Goal: Information Seeking & Learning: Learn about a topic

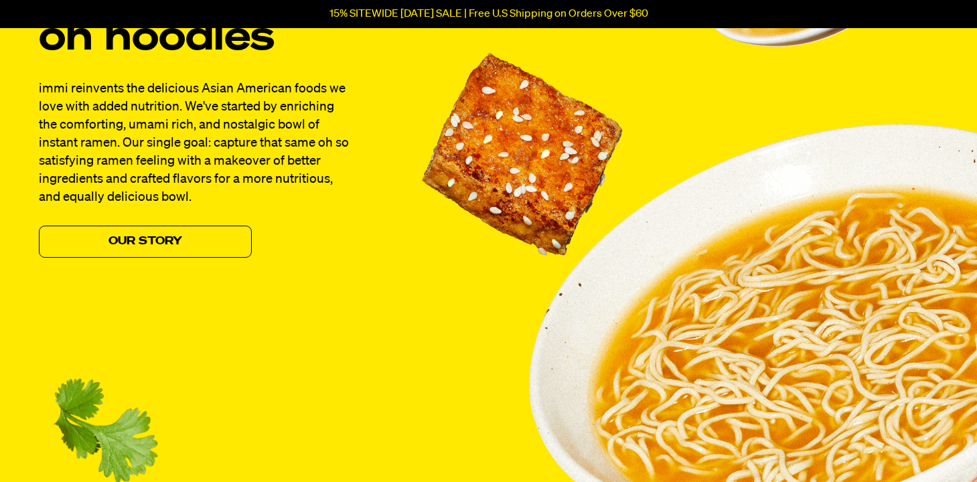
scroll to position [1226, 0]
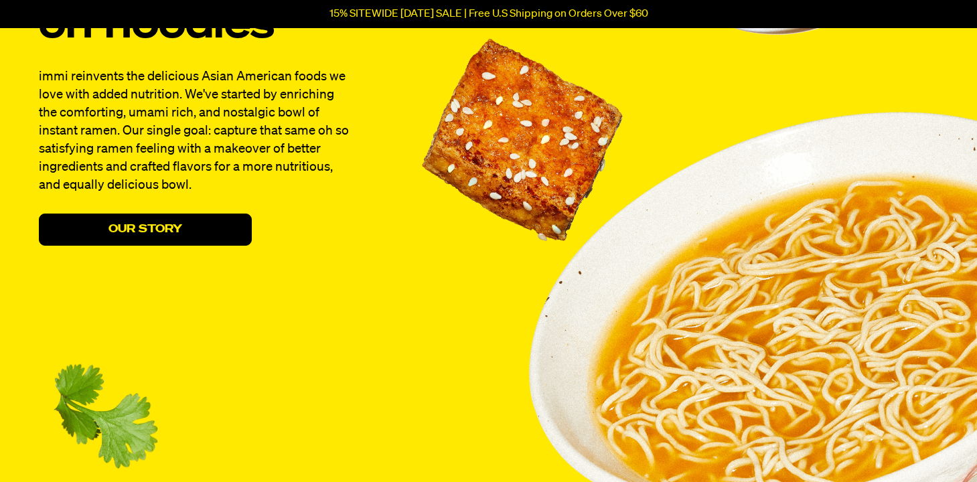
click at [212, 229] on link "Our Story" at bounding box center [145, 230] width 213 height 32
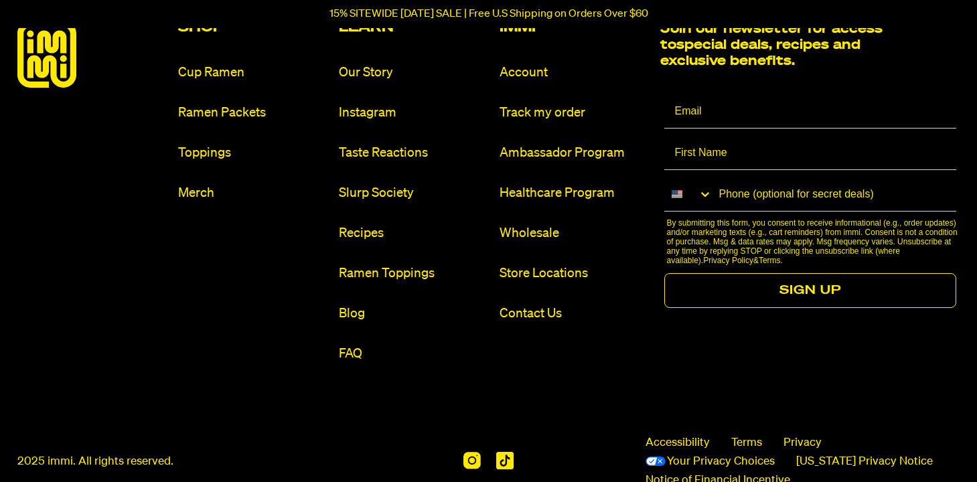
scroll to position [1548, 0]
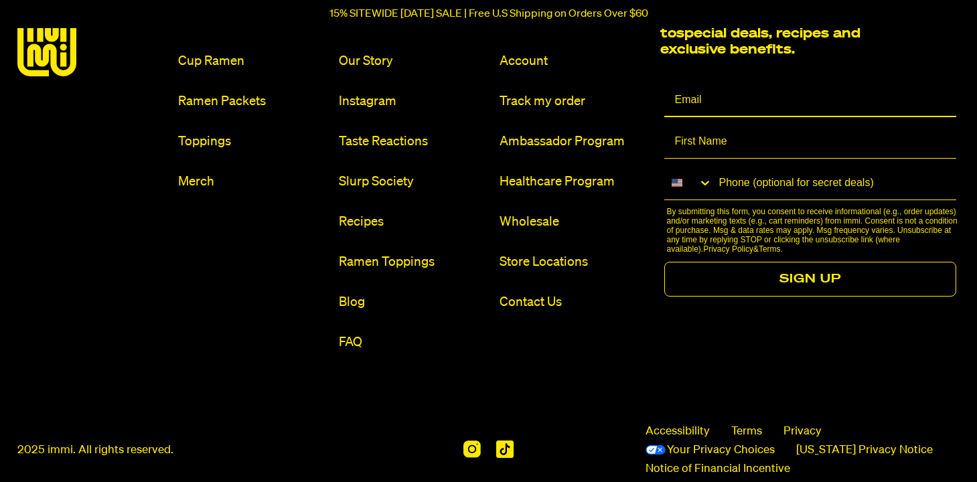
click at [709, 106] on input "Email" at bounding box center [810, 100] width 292 height 33
type input "christinay817@gmail.com"
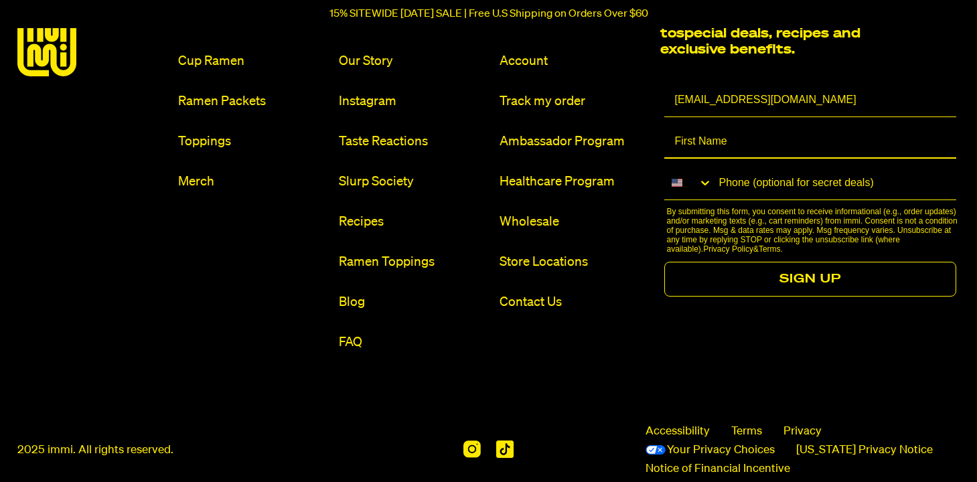
click at [723, 132] on input "First Name" at bounding box center [810, 141] width 292 height 33
type input "chris"
click at [704, 183] on icon "Search Countries" at bounding box center [705, 183] width 8 height 5
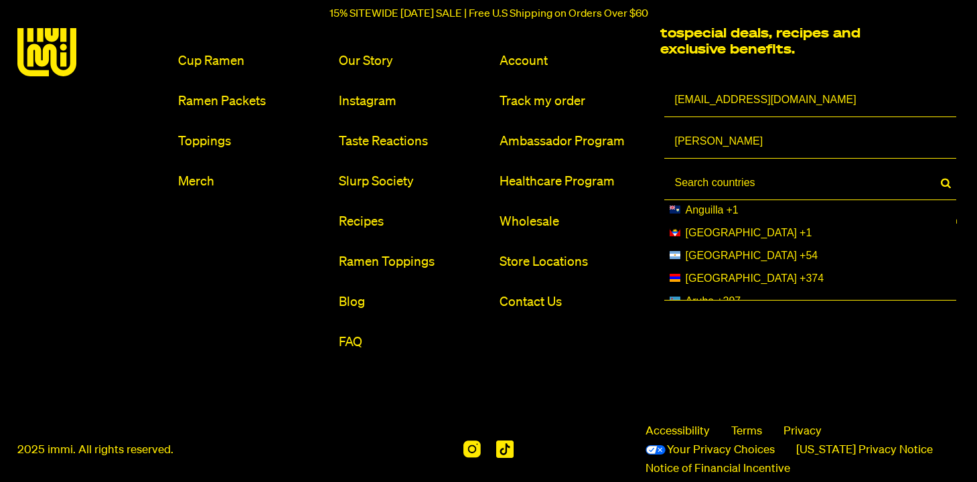
scroll to position [227, 0]
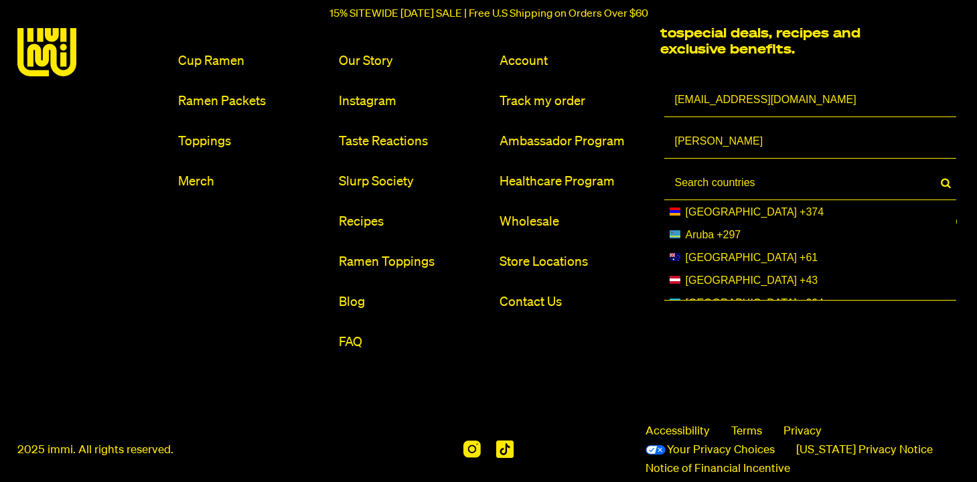
click at [759, 178] on input at bounding box center [808, 183] width 266 height 33
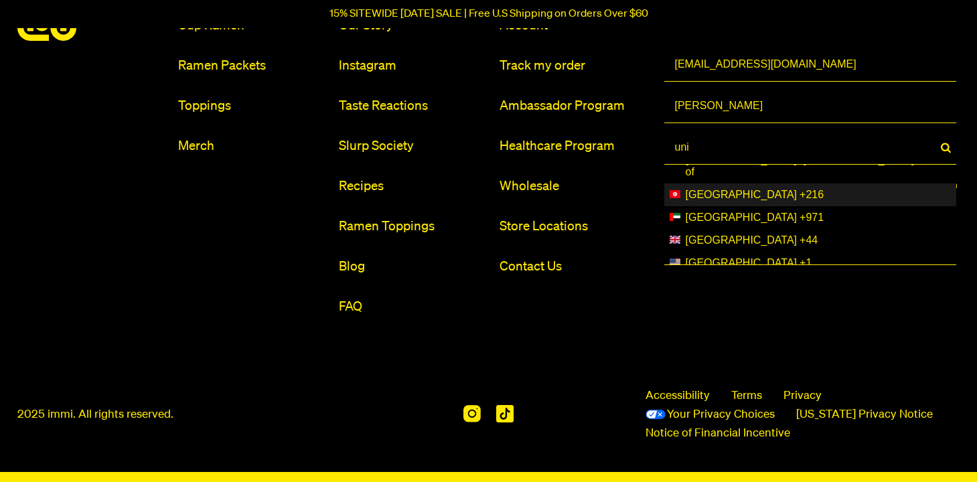
scroll to position [1586, 0]
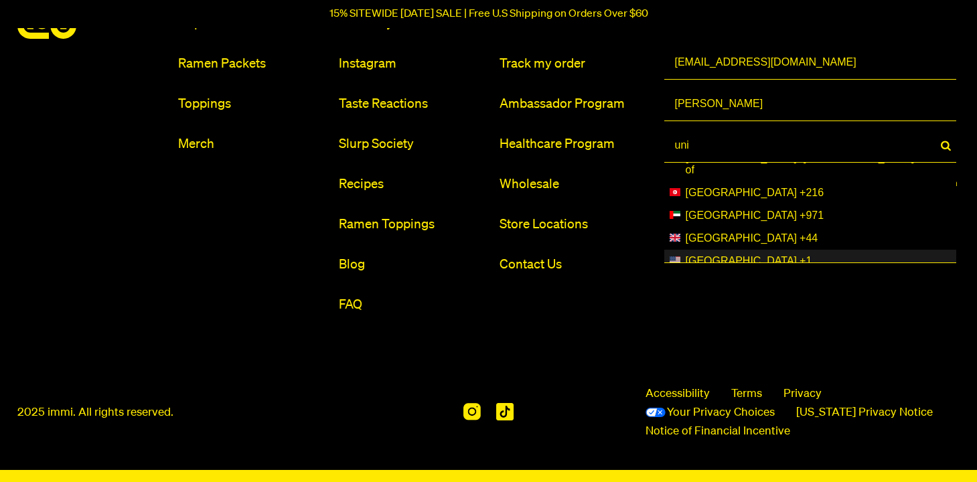
type input "uni"
click at [776, 255] on div "United States +1" at bounding box center [809, 261] width 281 height 12
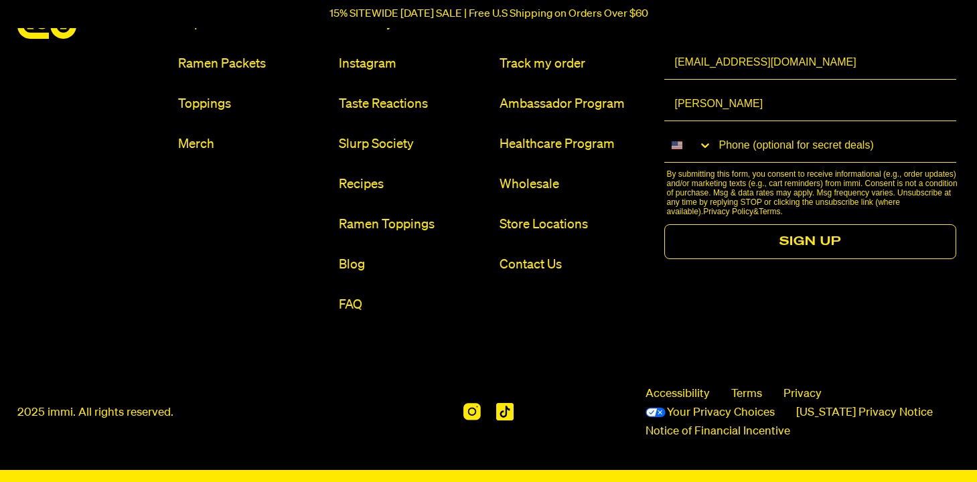
click at [794, 151] on input "Phone (optional for secret deals)" at bounding box center [834, 145] width 244 height 33
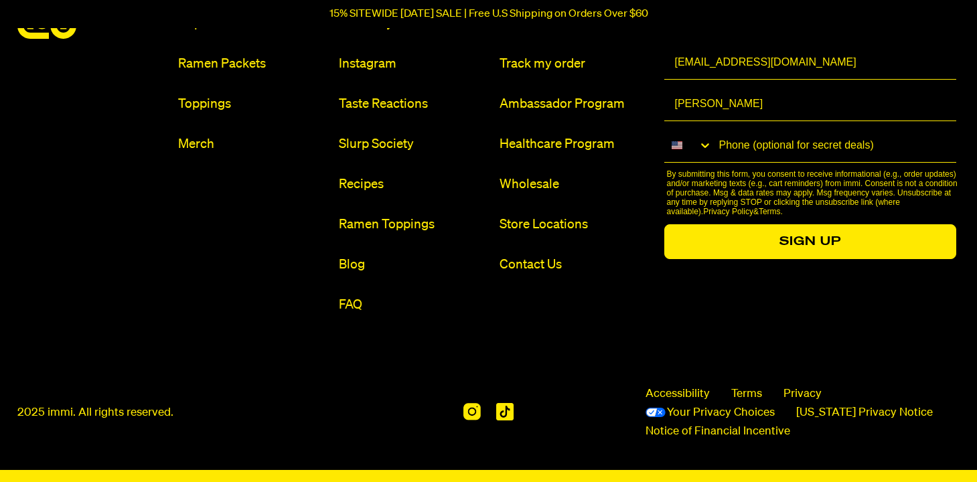
click at [847, 242] on button "SIGN UP" at bounding box center [810, 241] width 292 height 35
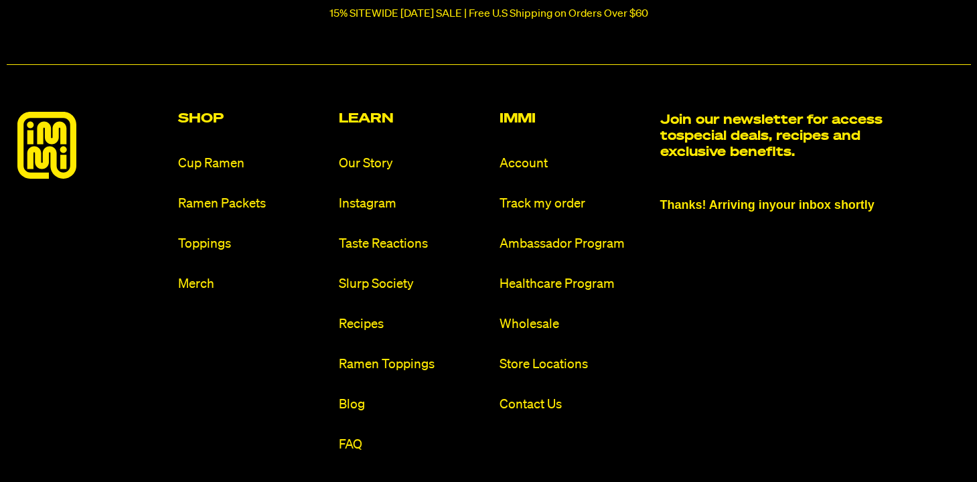
scroll to position [1443, 0]
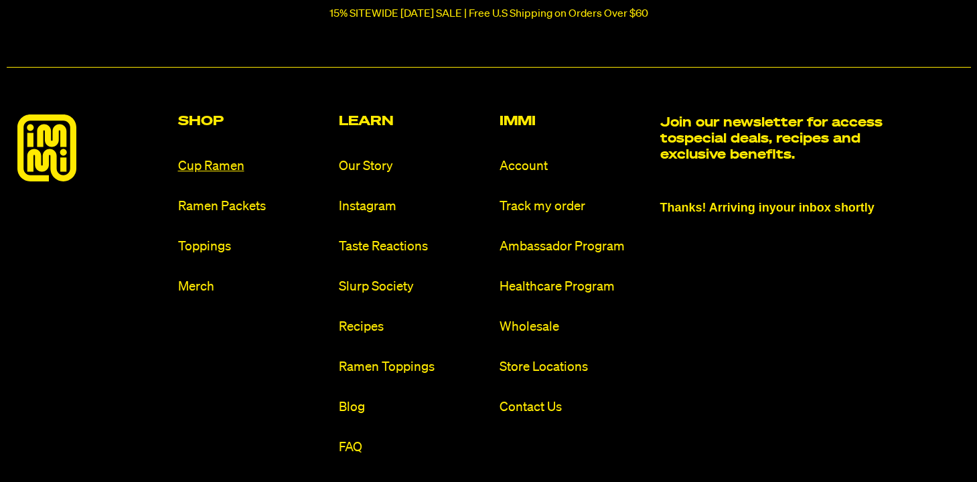
click at [230, 164] on link "Cup Ramen" at bounding box center [253, 166] width 150 height 18
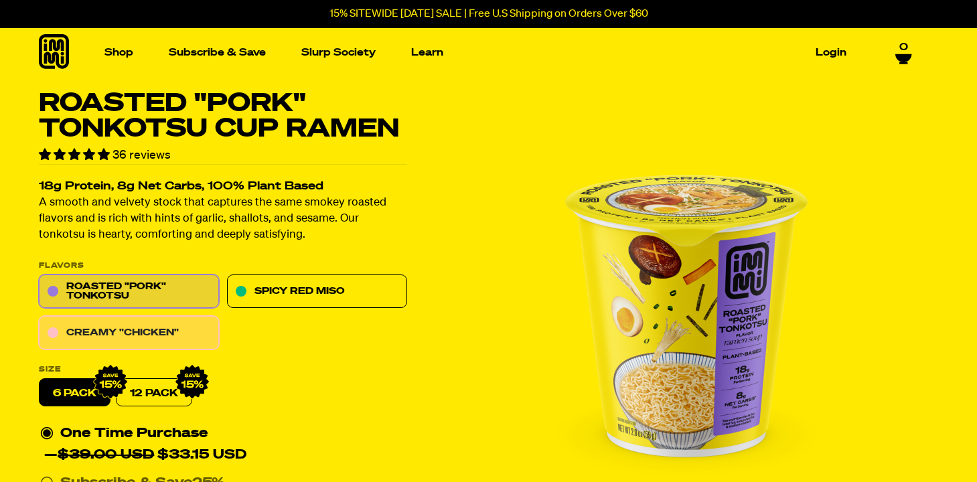
click at [195, 327] on link "Creamy "Chicken"" at bounding box center [129, 333] width 180 height 33
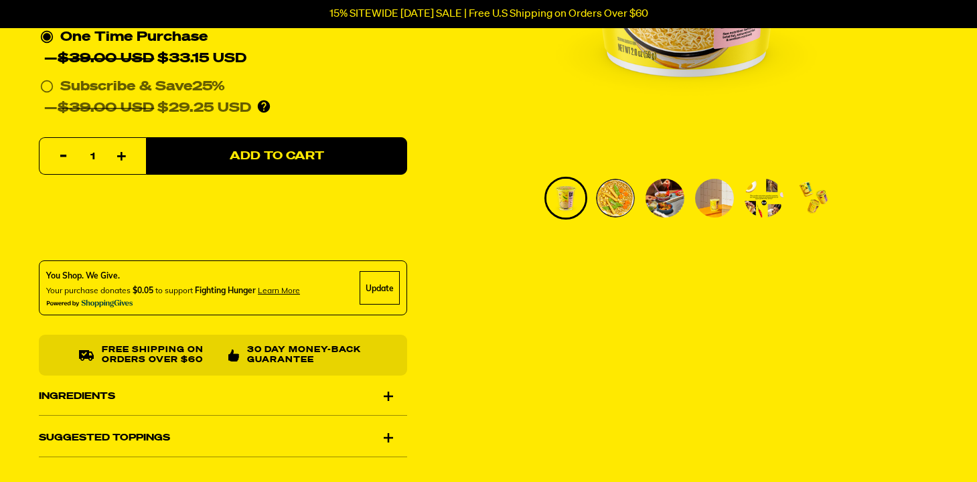
scroll to position [437, 0]
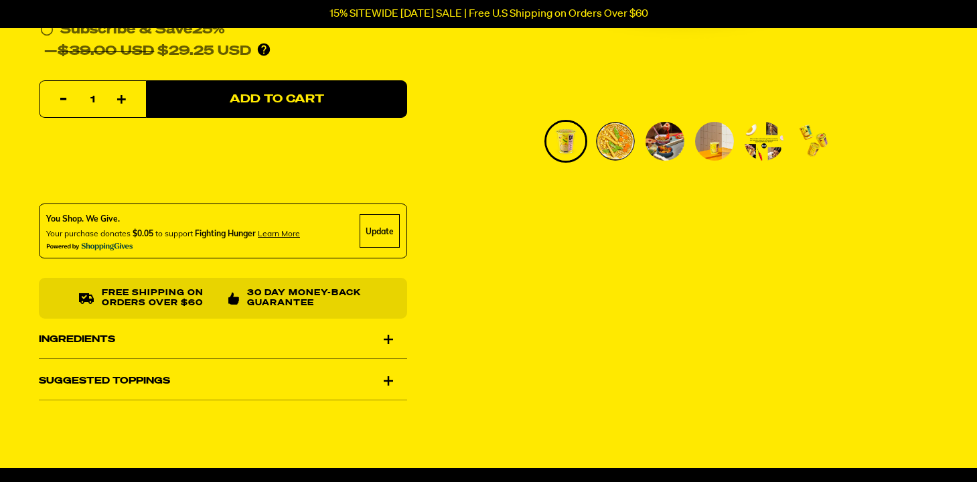
click at [343, 330] on div "Ingredients" at bounding box center [223, 339] width 368 height 37
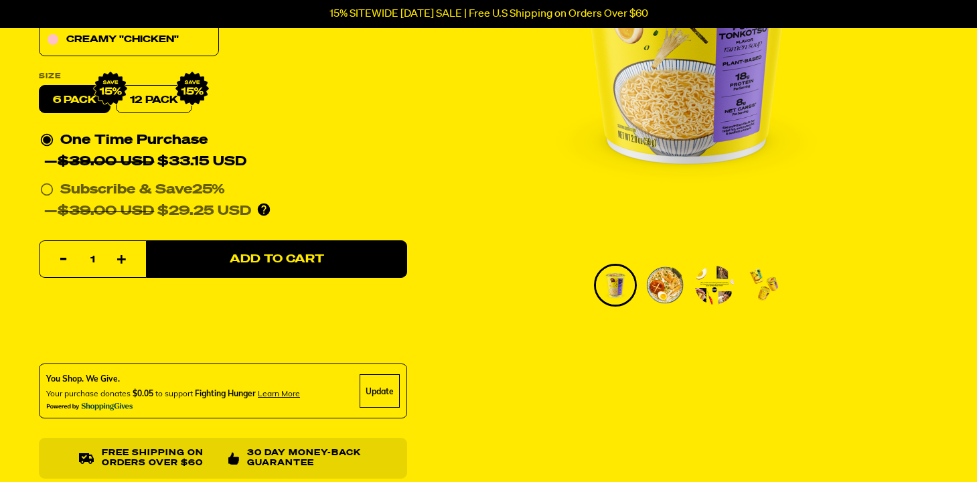
scroll to position [269, 0]
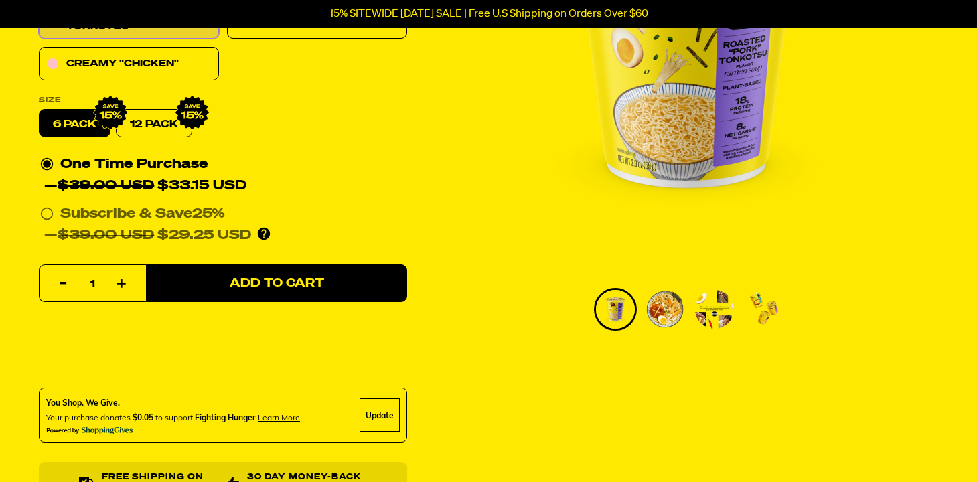
click at [369, 406] on div "Update" at bounding box center [379, 415] width 40 height 33
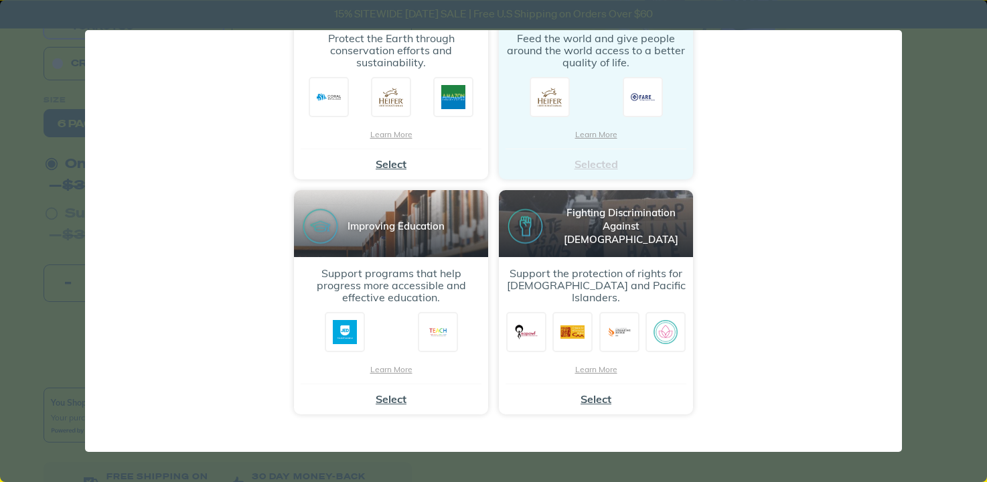
scroll to position [291, 0]
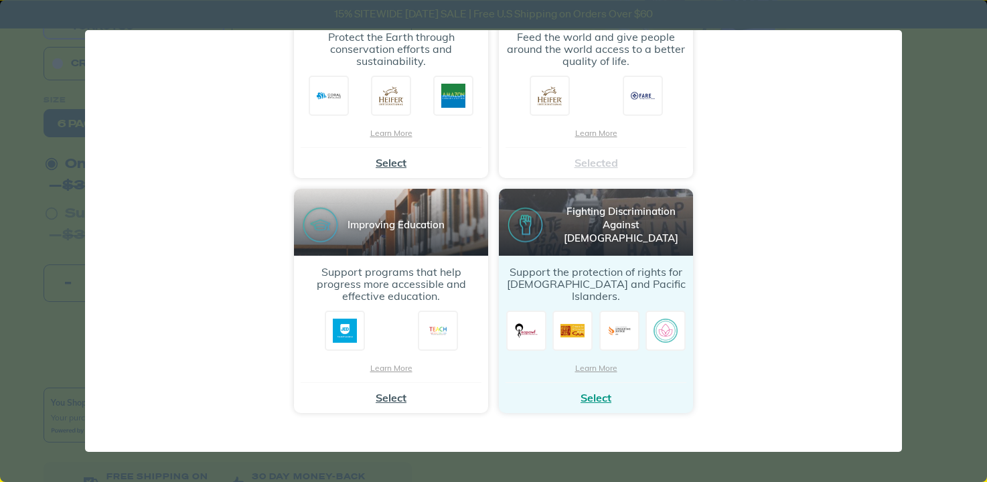
click at [588, 397] on button "Select" at bounding box center [595, 397] width 31 height 13
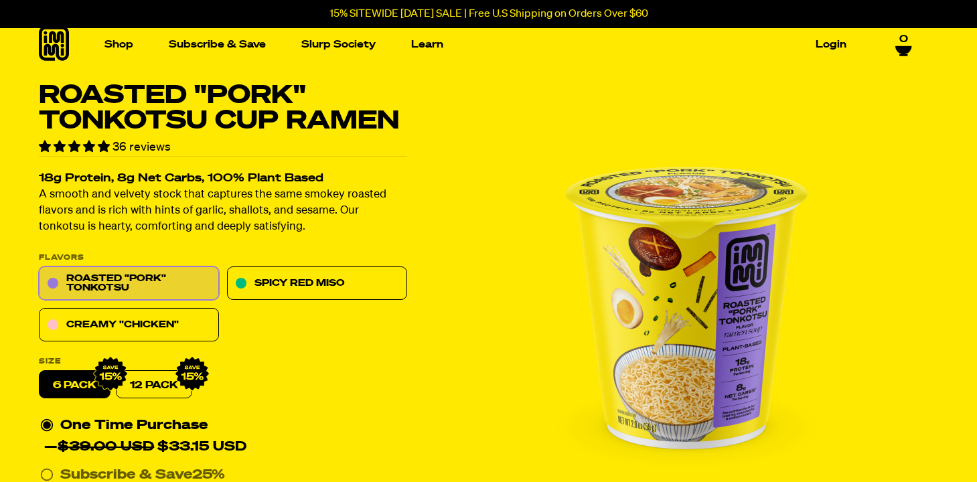
scroll to position [0, 0]
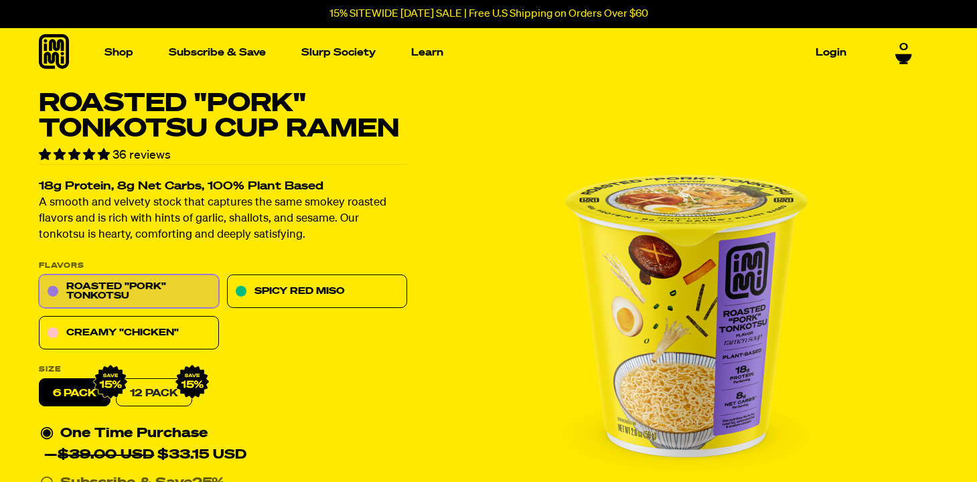
click at [169, 394] on link "12 Pack" at bounding box center [154, 393] width 76 height 28
radio input "false"
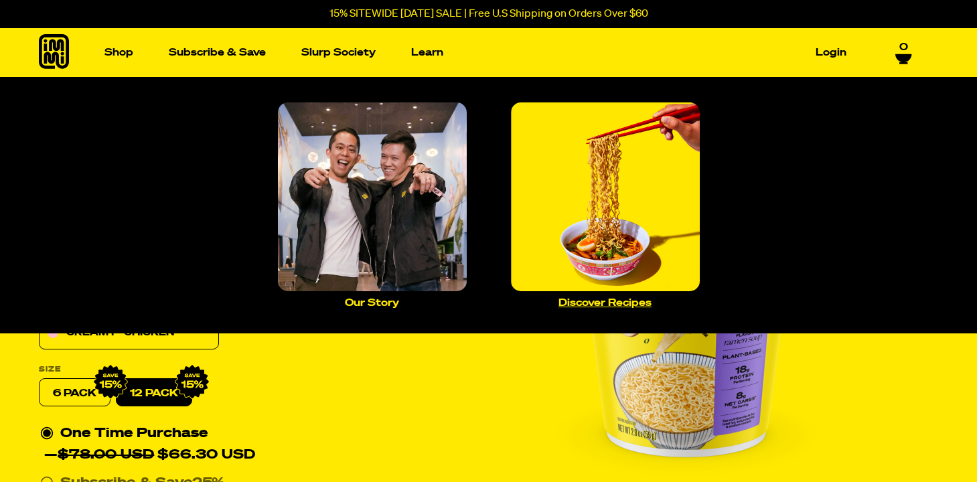
click at [635, 305] on p "Discover Recipes" at bounding box center [604, 303] width 93 height 10
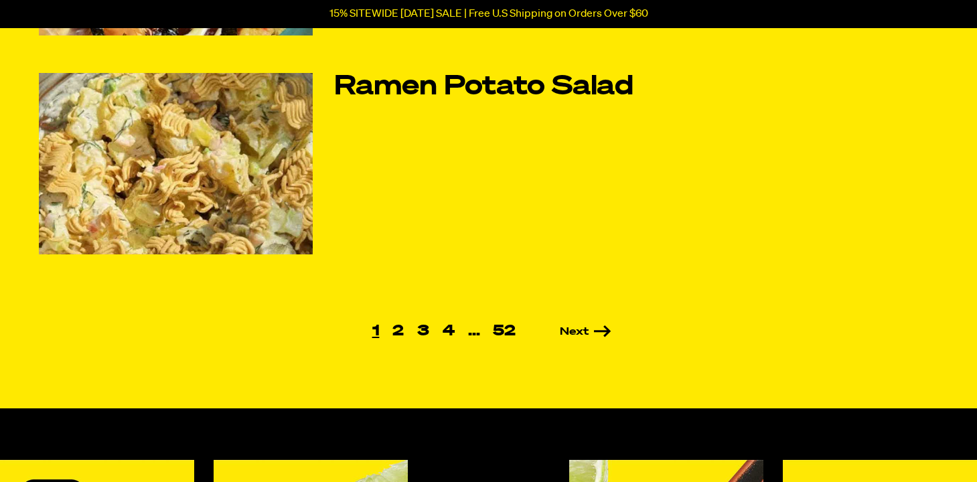
scroll to position [975, 0]
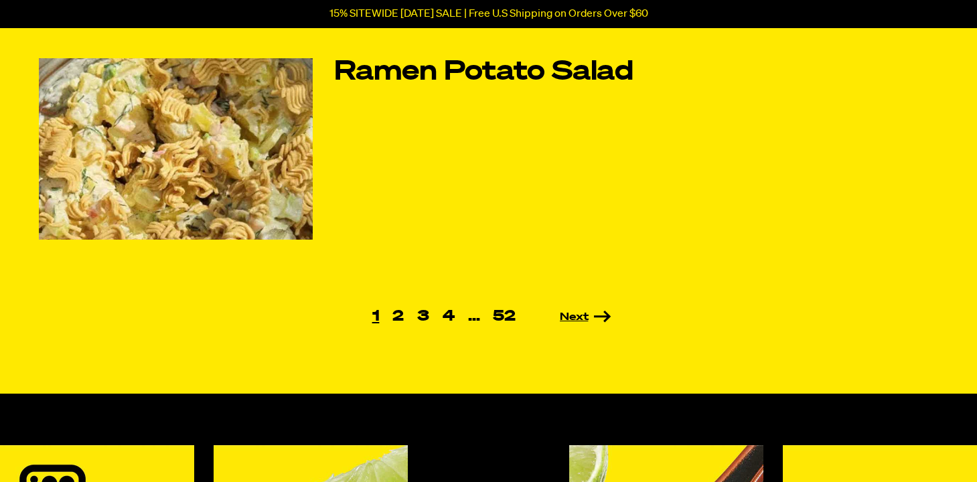
click at [570, 321] on link "Next" at bounding box center [566, 317] width 89 height 11
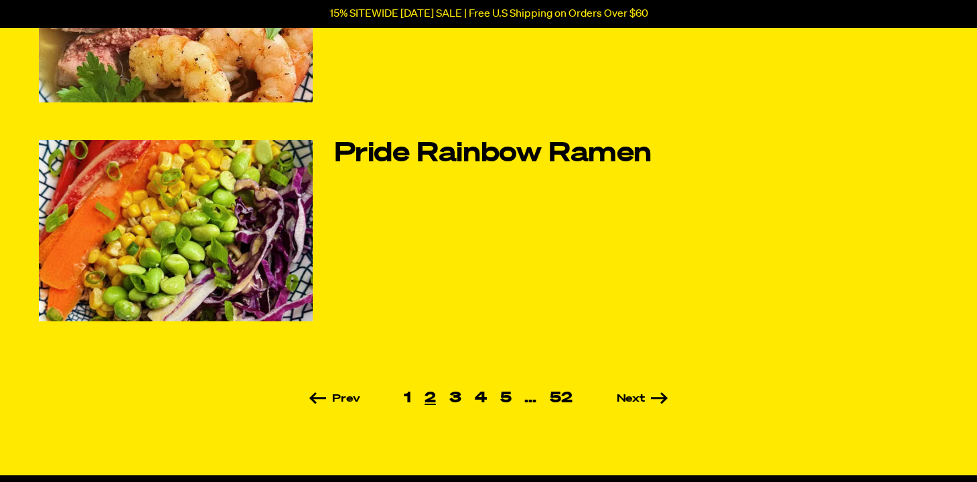
scroll to position [851, 0]
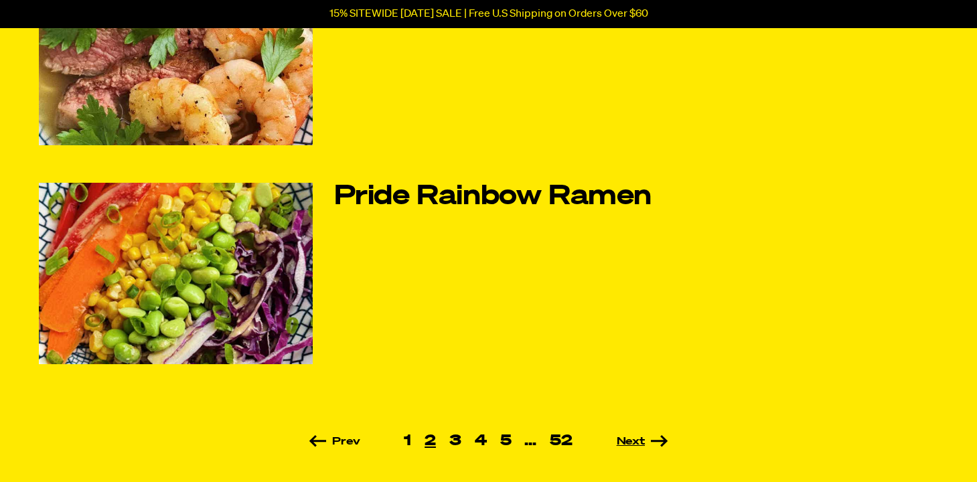
click at [636, 439] on link "Next" at bounding box center [623, 441] width 89 height 11
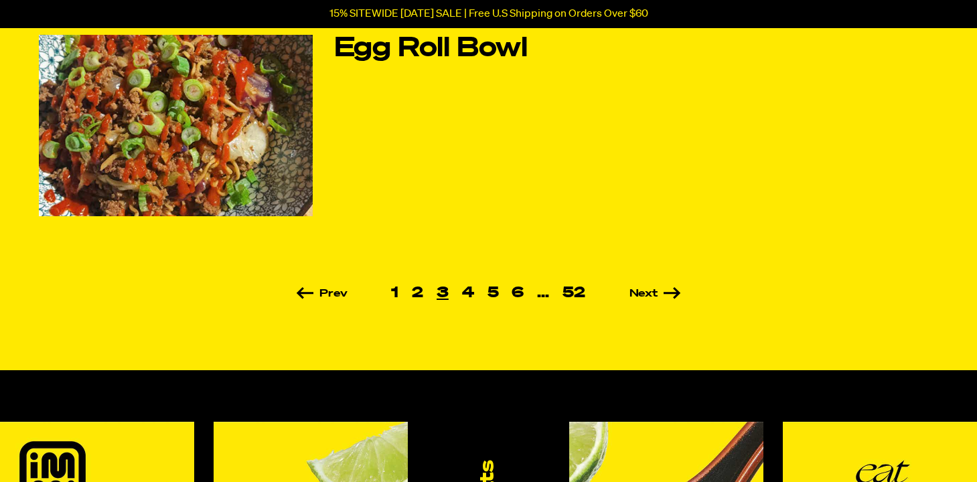
scroll to position [999, 0]
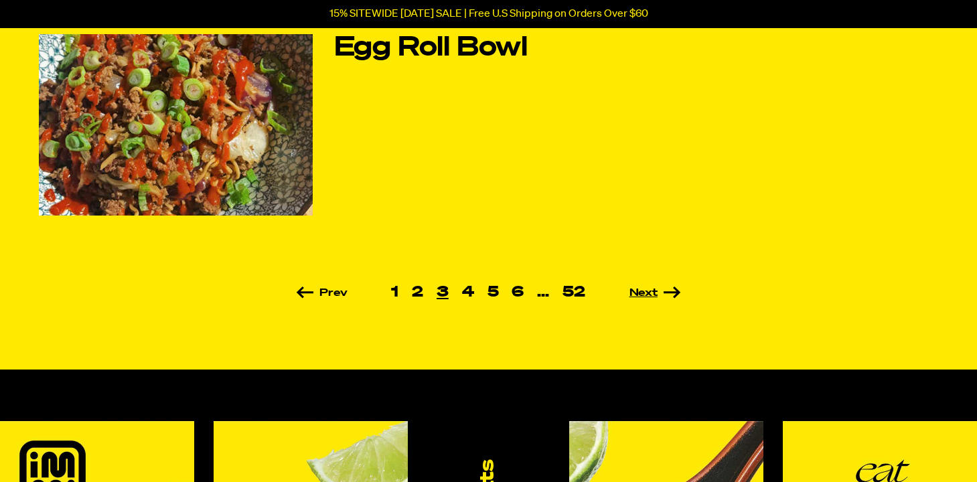
click at [642, 291] on link "Next" at bounding box center [636, 293] width 89 height 11
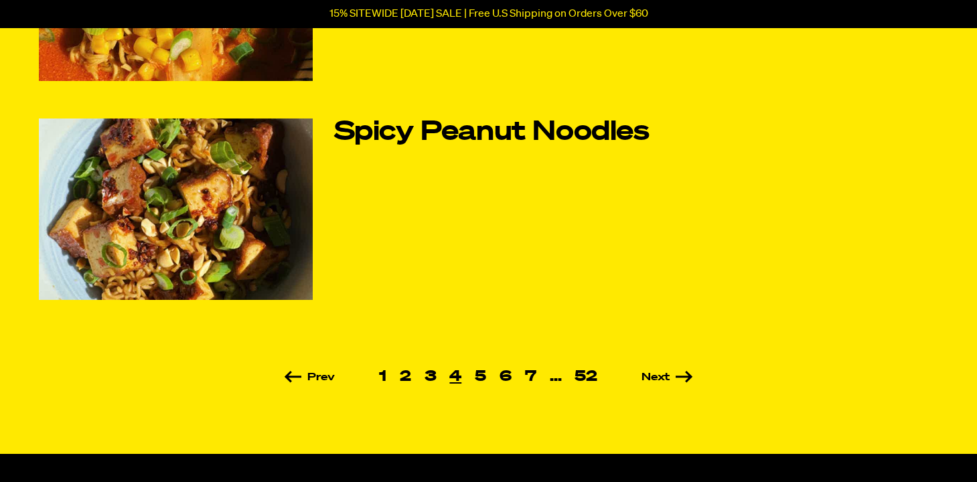
scroll to position [964, 0]
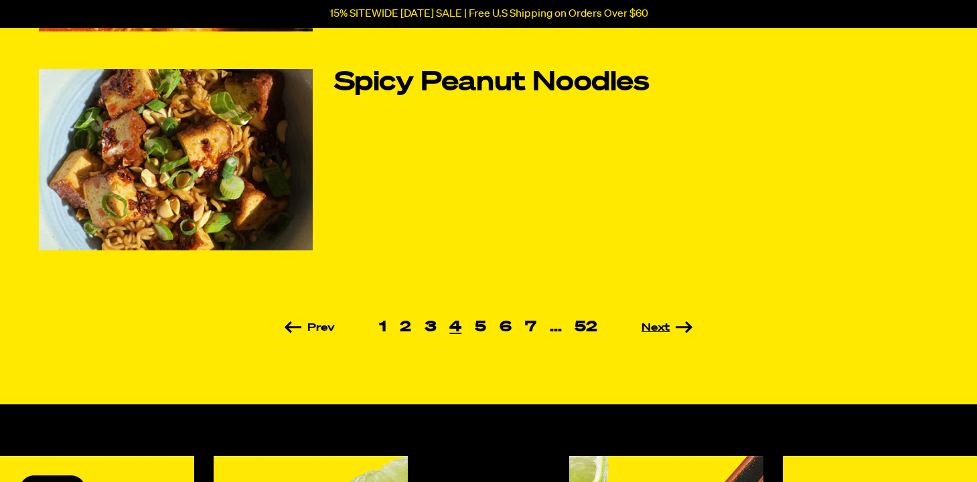
click at [658, 325] on link "Next" at bounding box center [648, 328] width 89 height 11
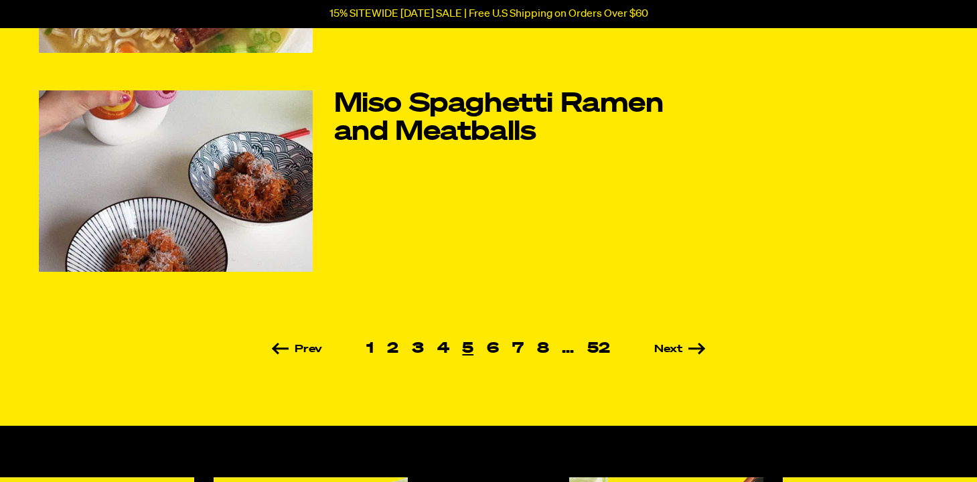
scroll to position [1033, 0]
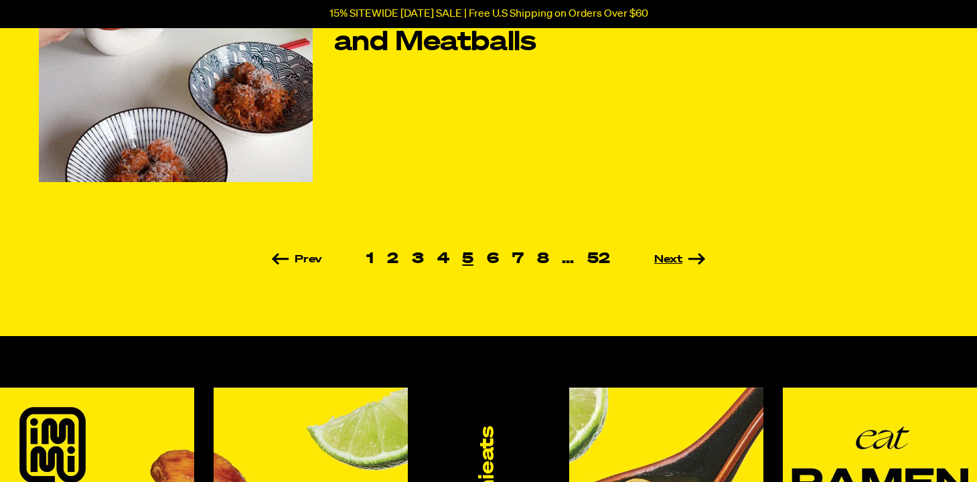
click at [668, 258] on link "Next" at bounding box center [660, 259] width 89 height 11
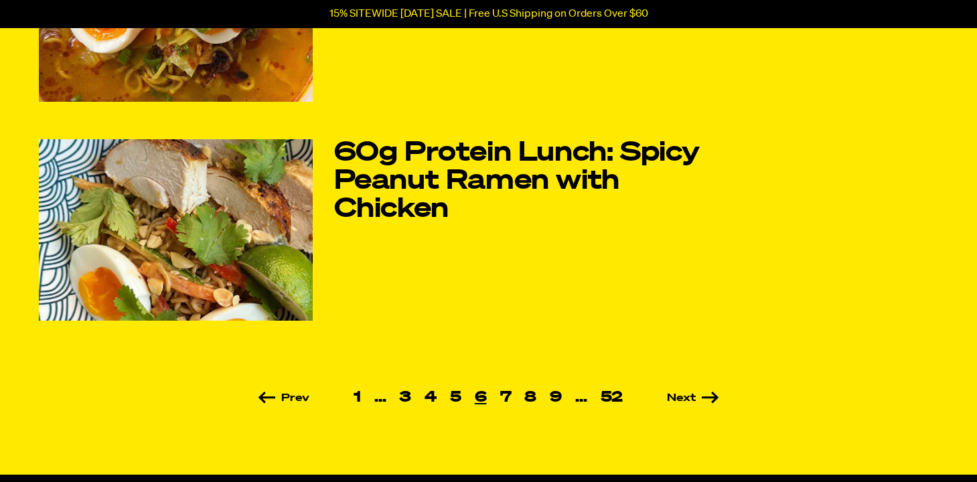
scroll to position [902, 0]
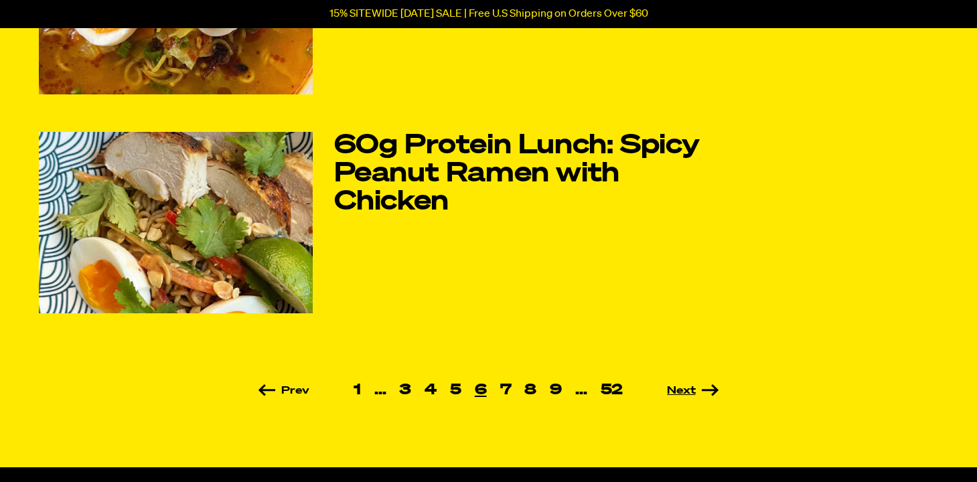
click at [677, 389] on link "Next" at bounding box center [673, 391] width 89 height 11
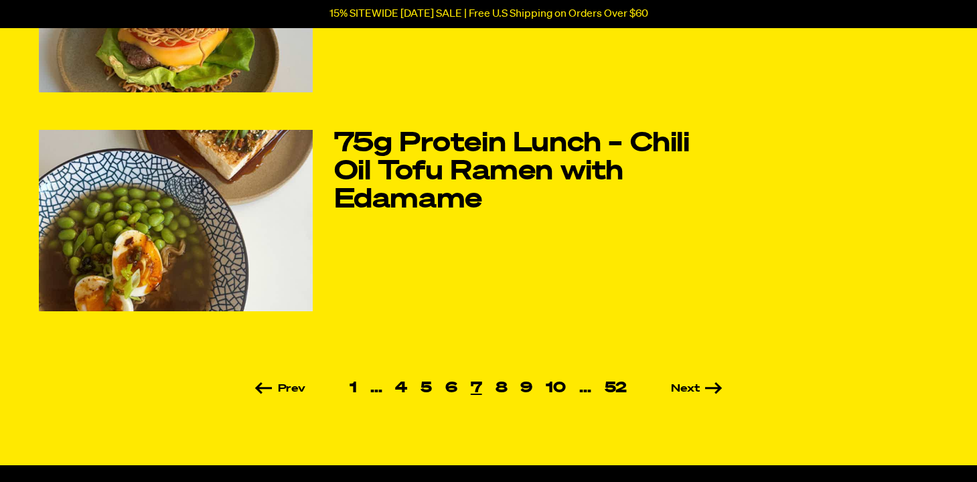
scroll to position [908, 0]
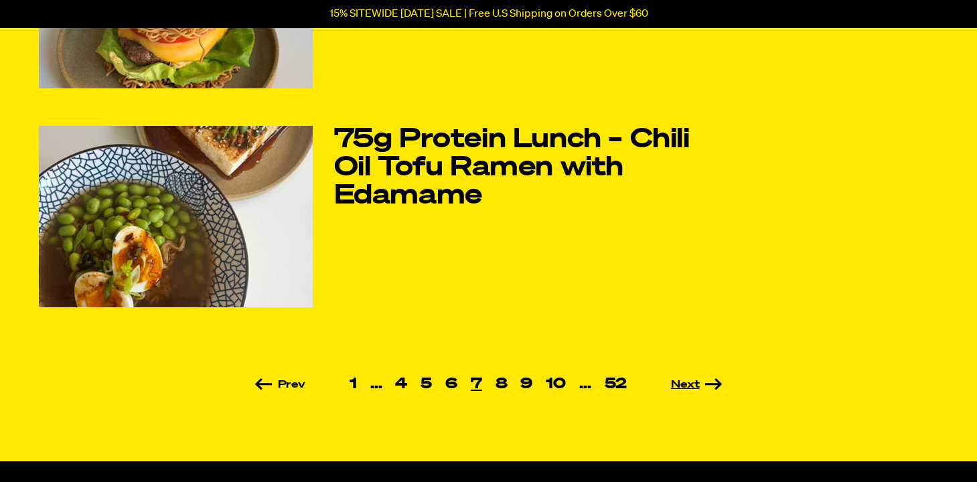
click at [697, 386] on link "Next" at bounding box center [677, 384] width 89 height 11
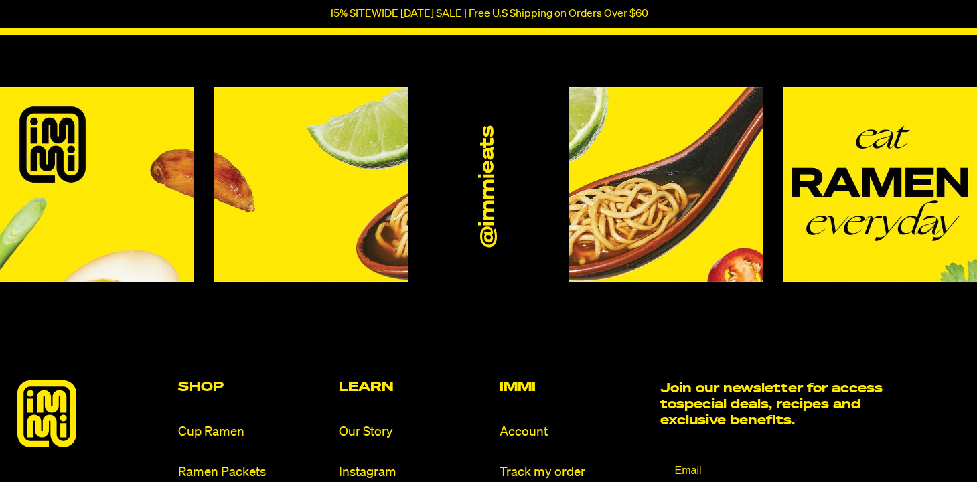
scroll to position [1411, 0]
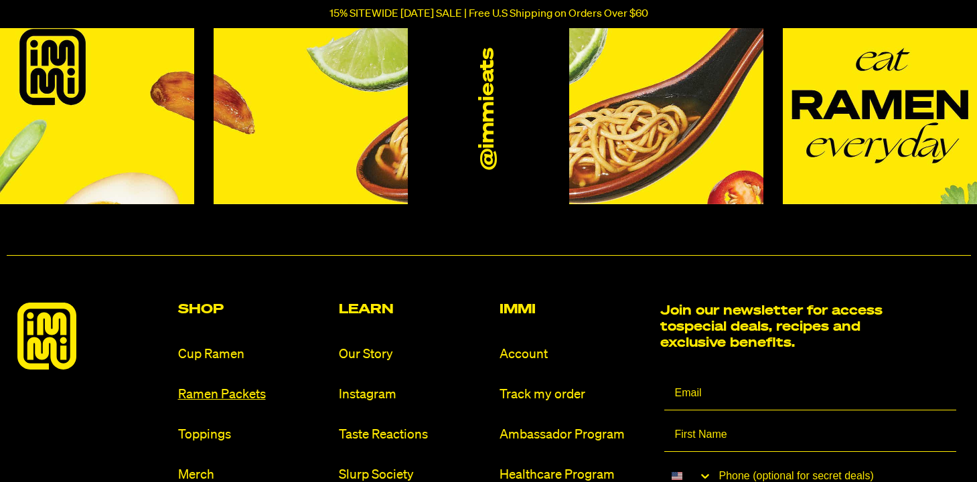
click at [225, 392] on link "Ramen Packets" at bounding box center [253, 395] width 150 height 18
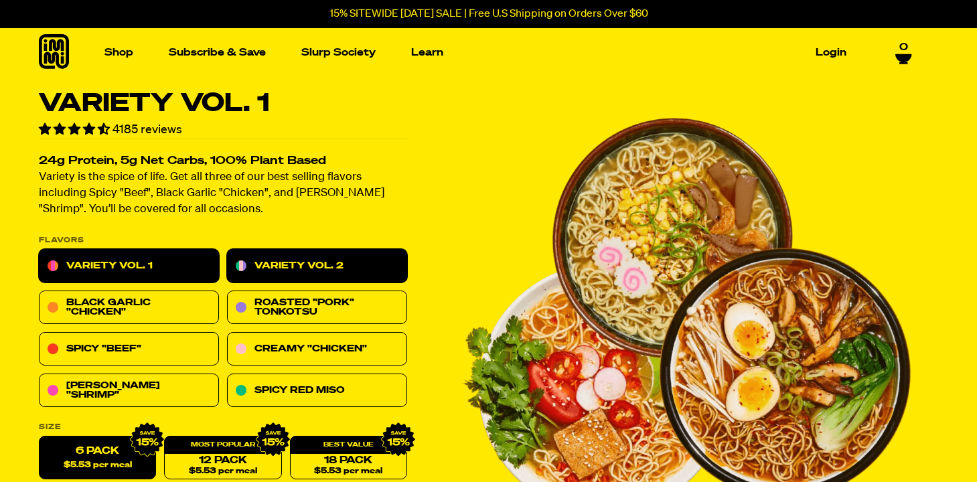
click at [365, 264] on link "Variety Vol. 2" at bounding box center [317, 266] width 180 height 33
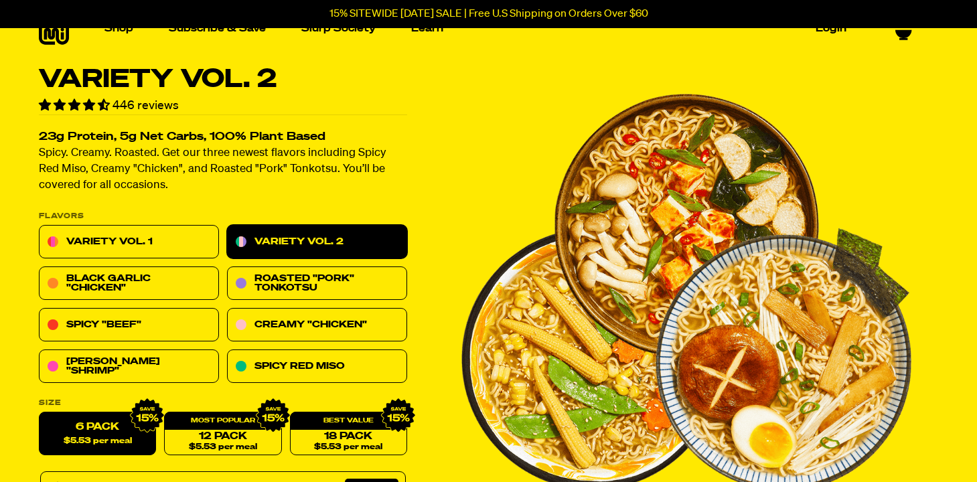
scroll to position [25, 0]
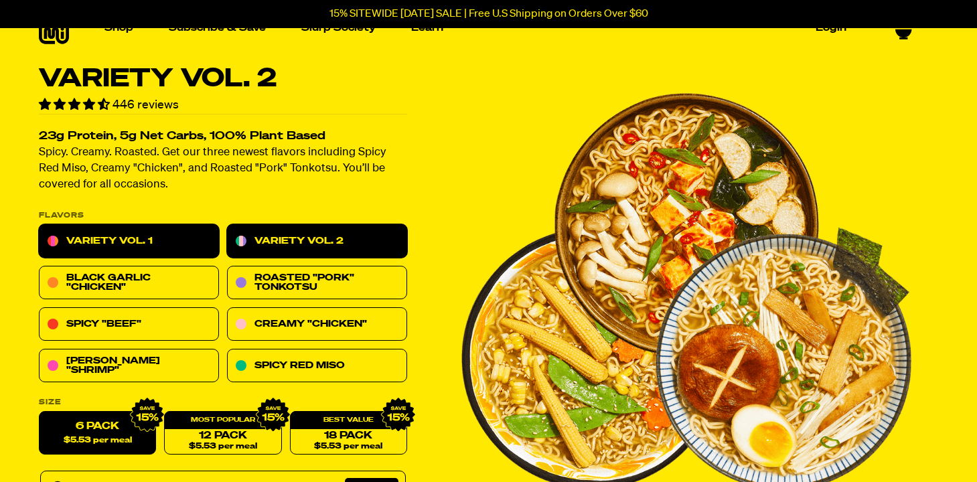
click at [190, 240] on link "Variety Vol. 1" at bounding box center [129, 241] width 180 height 33
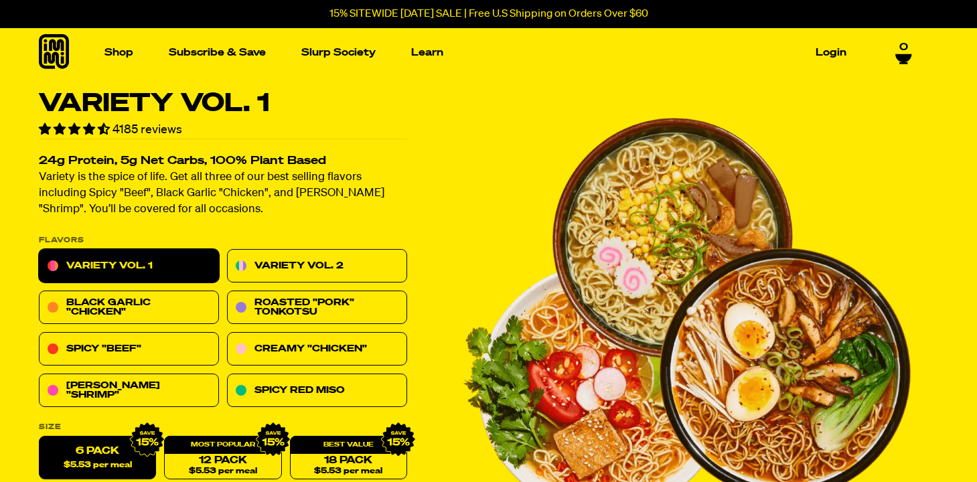
scroll to position [3, 0]
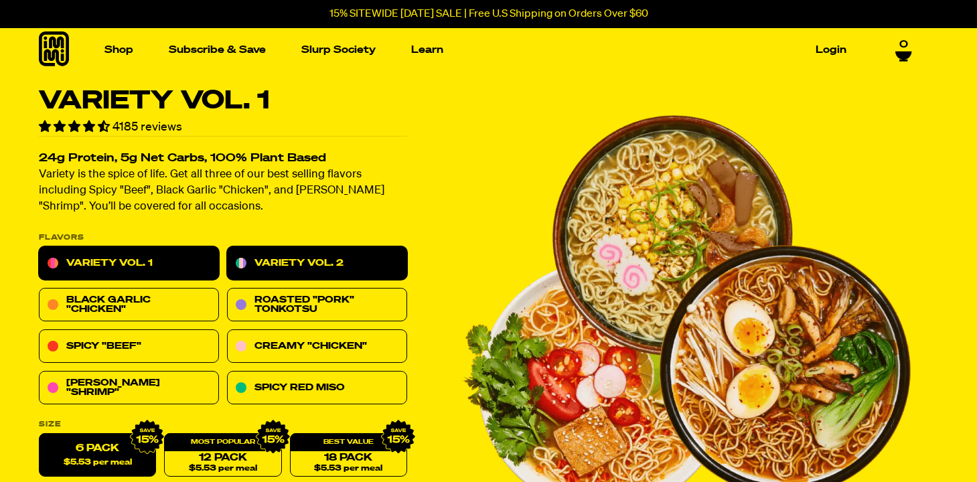
click at [254, 258] on link "Variety Vol. 2" at bounding box center [317, 263] width 180 height 33
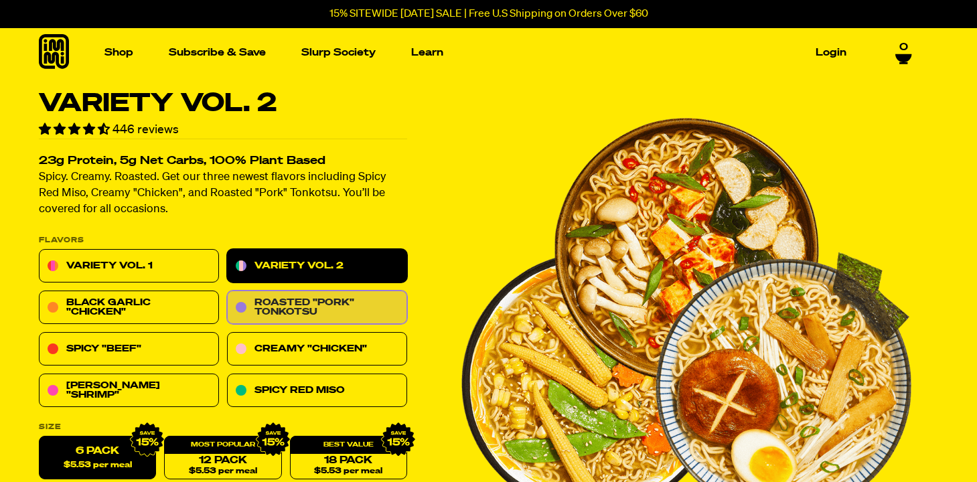
click at [371, 303] on link "Roasted "Pork" Tonkotsu" at bounding box center [317, 307] width 180 height 33
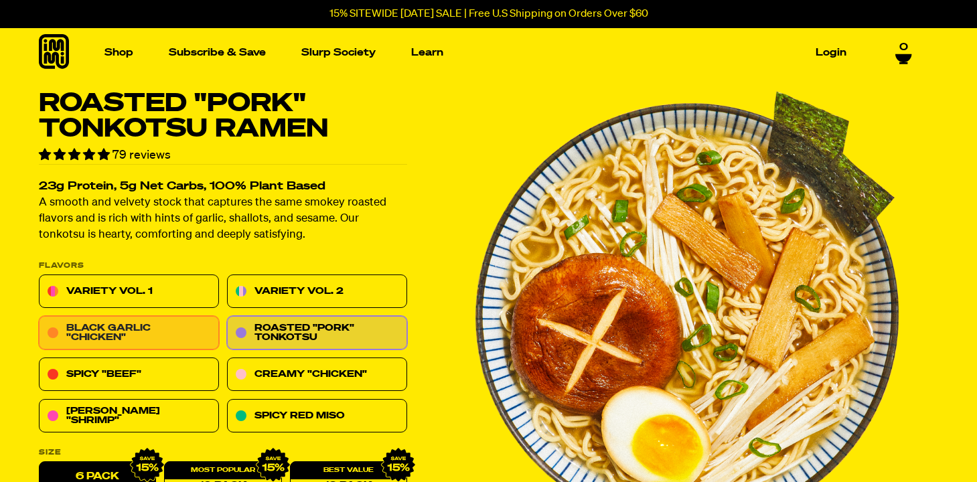
click at [183, 321] on link "Black Garlic "Chicken"" at bounding box center [129, 333] width 180 height 33
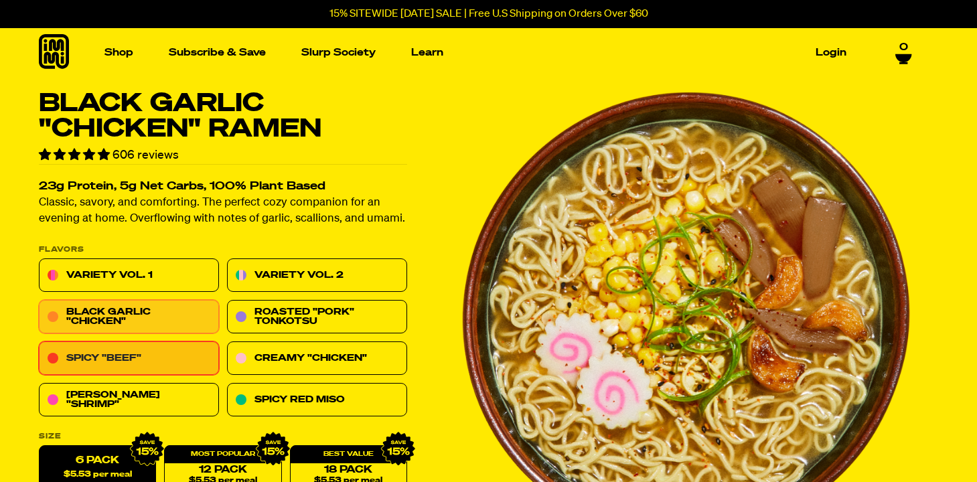
click at [161, 352] on link "Spicy "Beef"" at bounding box center [129, 358] width 180 height 33
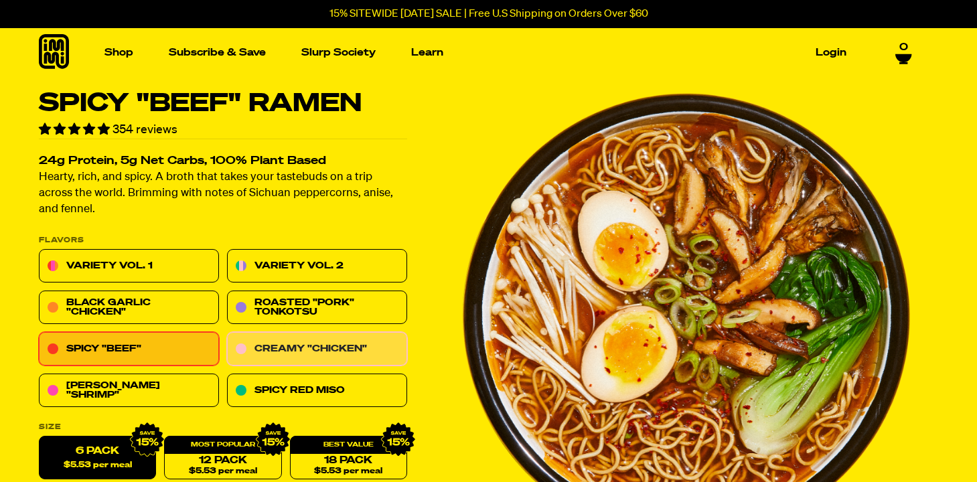
click at [246, 353] on link "Creamy "Chicken"" at bounding box center [317, 349] width 180 height 33
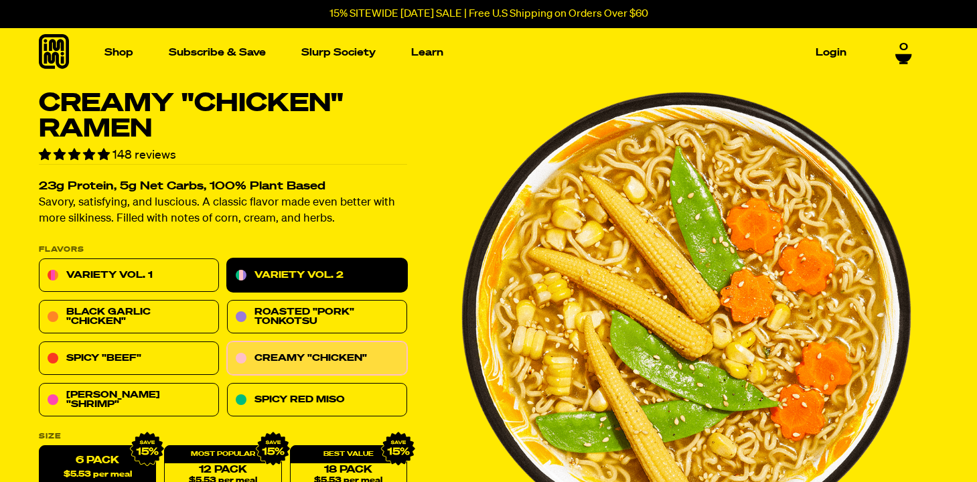
click at [310, 280] on link "Variety Vol. 2" at bounding box center [317, 275] width 180 height 33
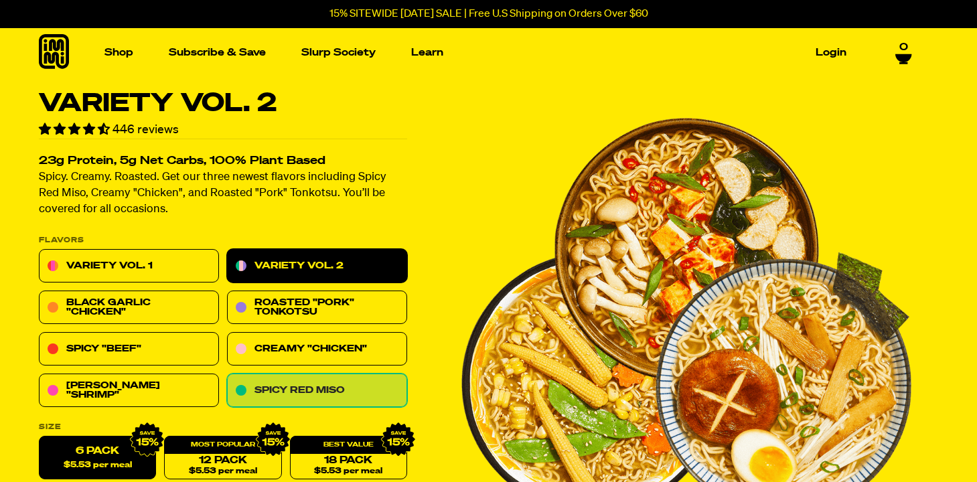
click at [315, 385] on link "Spicy Red Miso" at bounding box center [317, 390] width 180 height 33
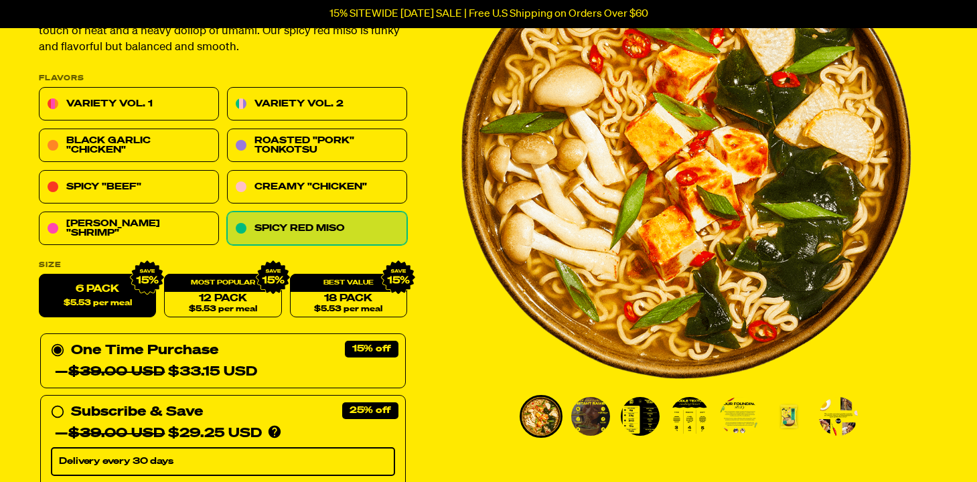
scroll to position [163, 0]
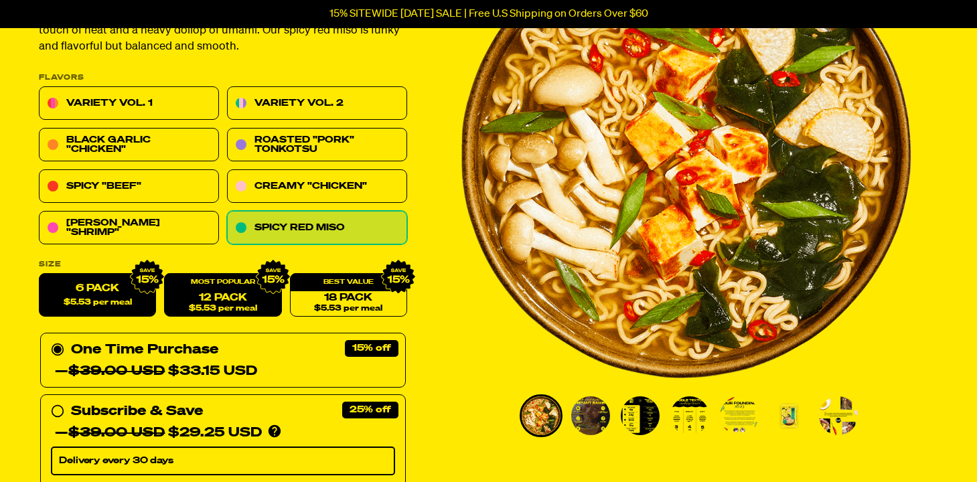
click at [261, 309] on link "12 Pack $5.53 per meal" at bounding box center [222, 296] width 117 height 44
radio input "false"
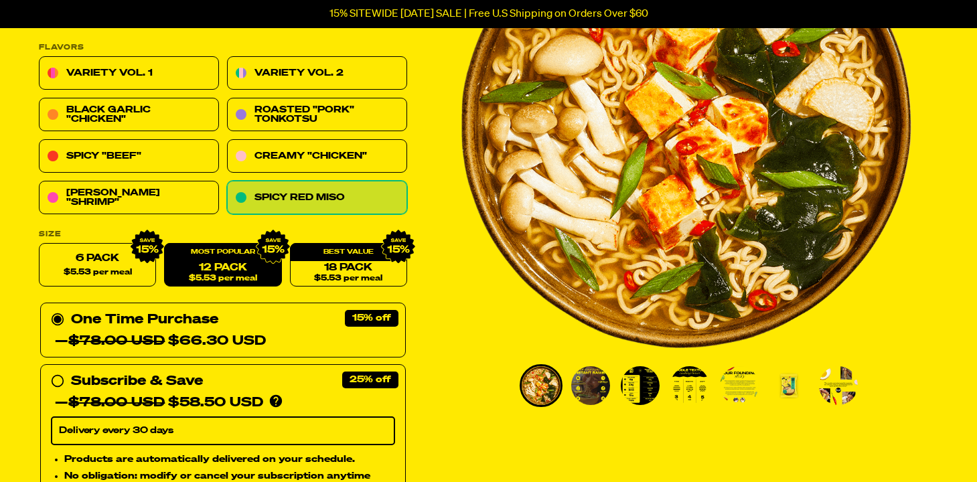
scroll to position [191, 0]
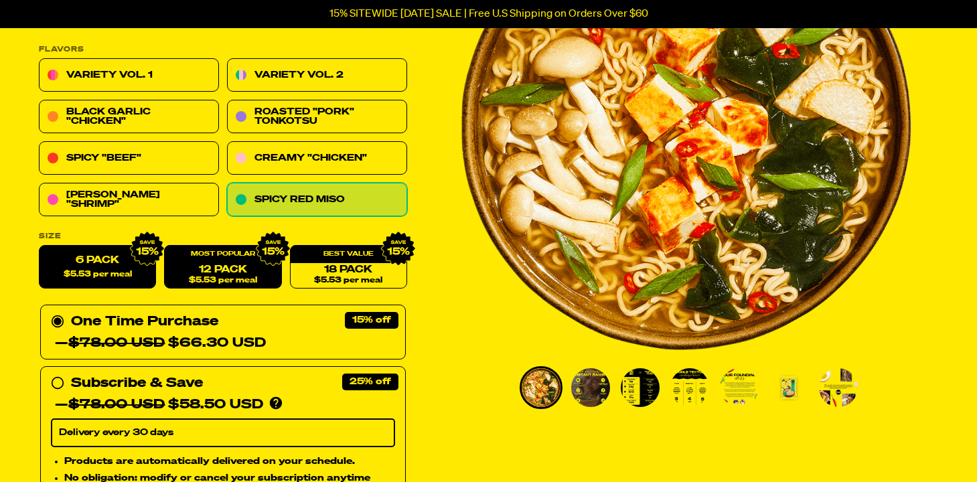
click at [130, 261] on img at bounding box center [147, 249] width 35 height 35
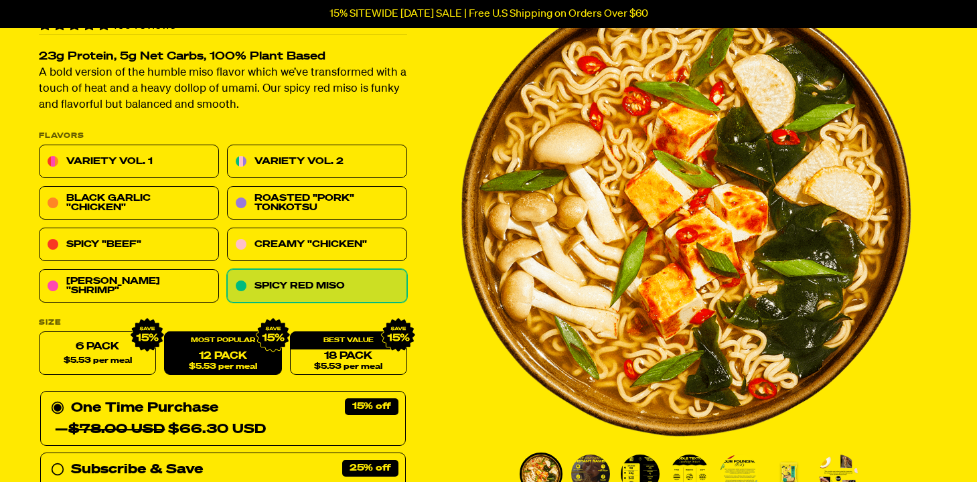
scroll to position [0, 0]
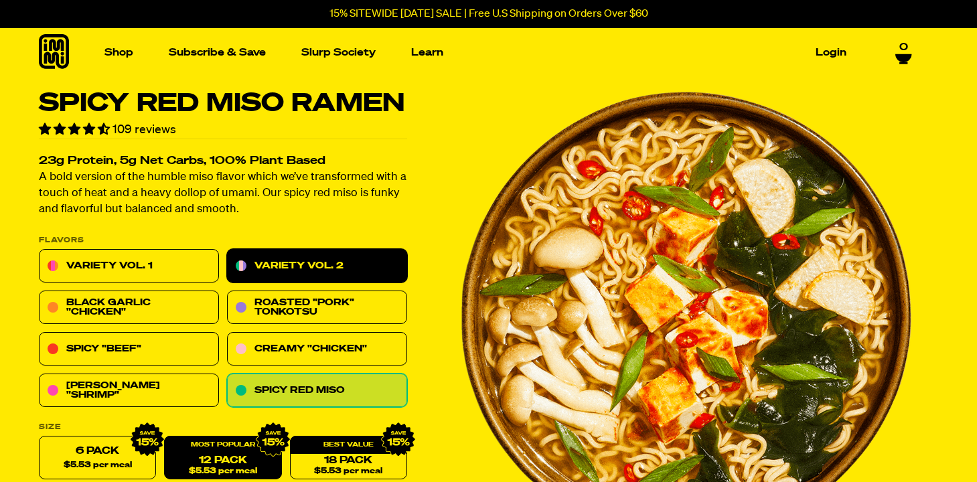
click at [357, 268] on link "Variety Vol. 2" at bounding box center [317, 266] width 180 height 33
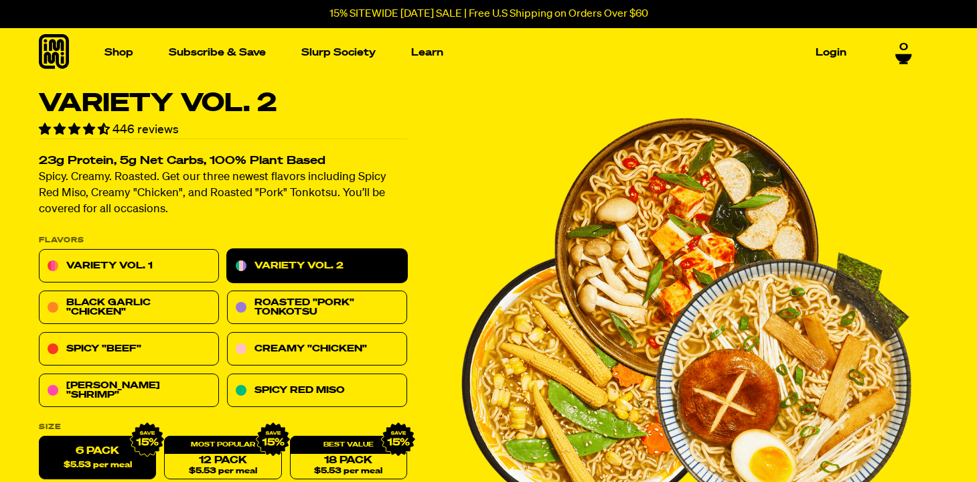
click at [810, 134] on img "1 of 8" at bounding box center [686, 316] width 450 height 450
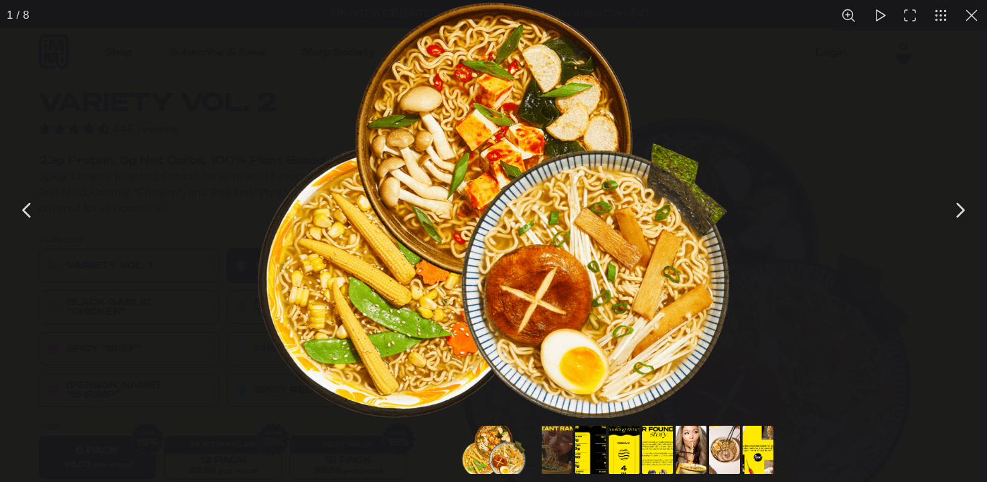
click at [958, 208] on button "You can close this modal content with the ESC key" at bounding box center [958, 209] width 33 height 33
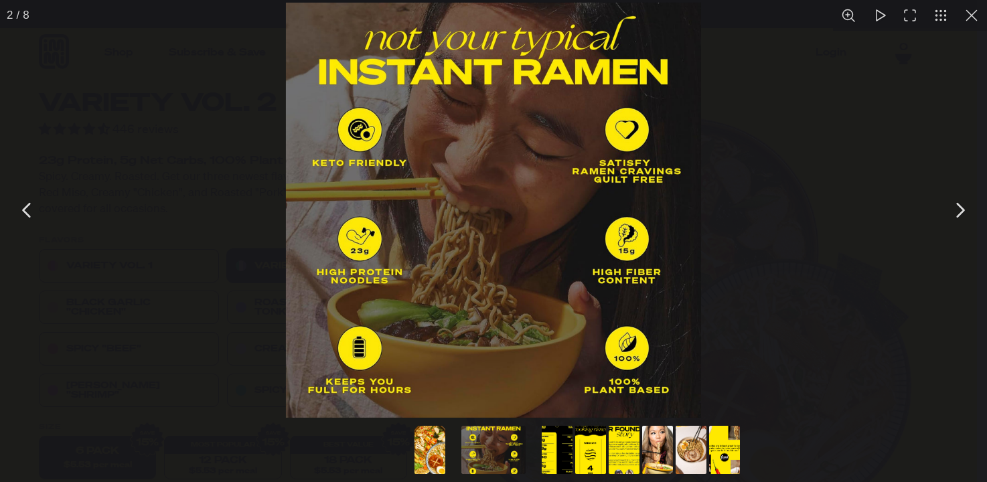
click at [961, 211] on button "You can close this modal content with the ESC key" at bounding box center [958, 209] width 33 height 33
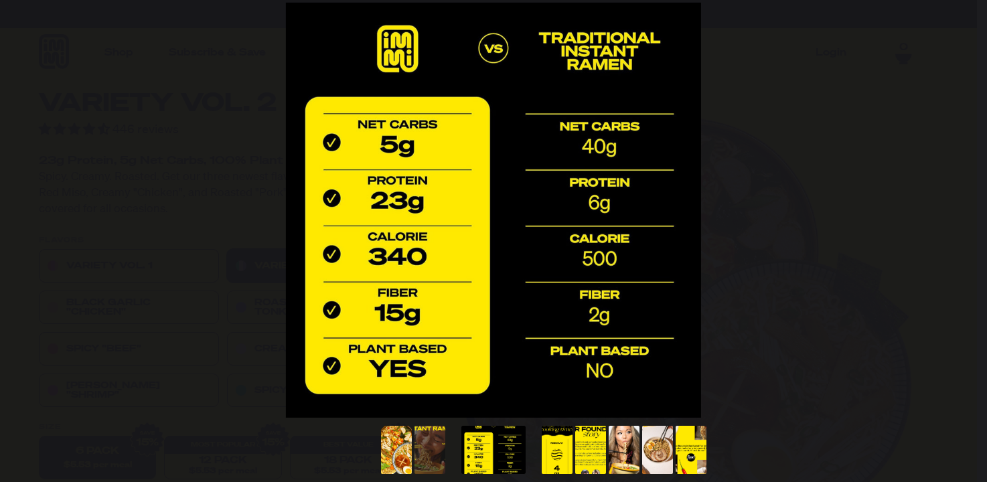
click at [961, 211] on button "You can close this modal content with the ESC key" at bounding box center [958, 209] width 33 height 33
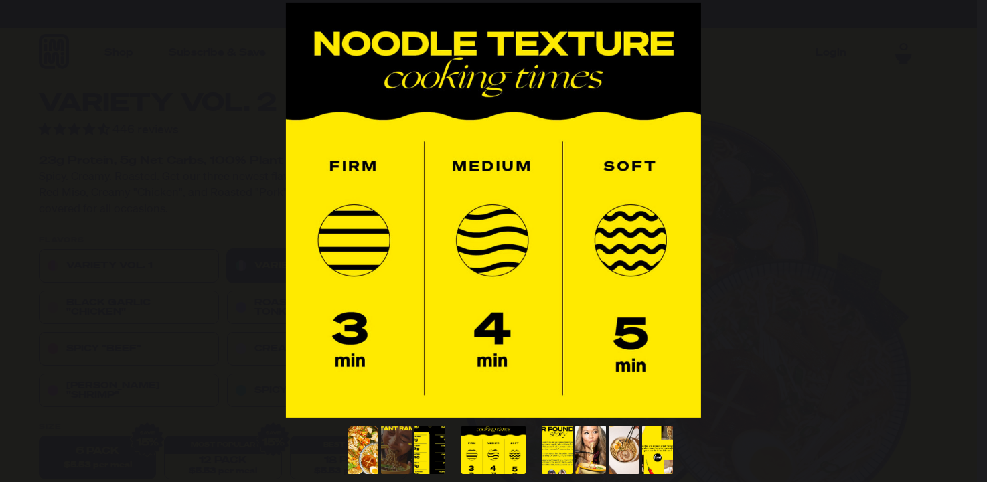
click at [961, 211] on button "You can close this modal content with the ESC key" at bounding box center [958, 209] width 33 height 33
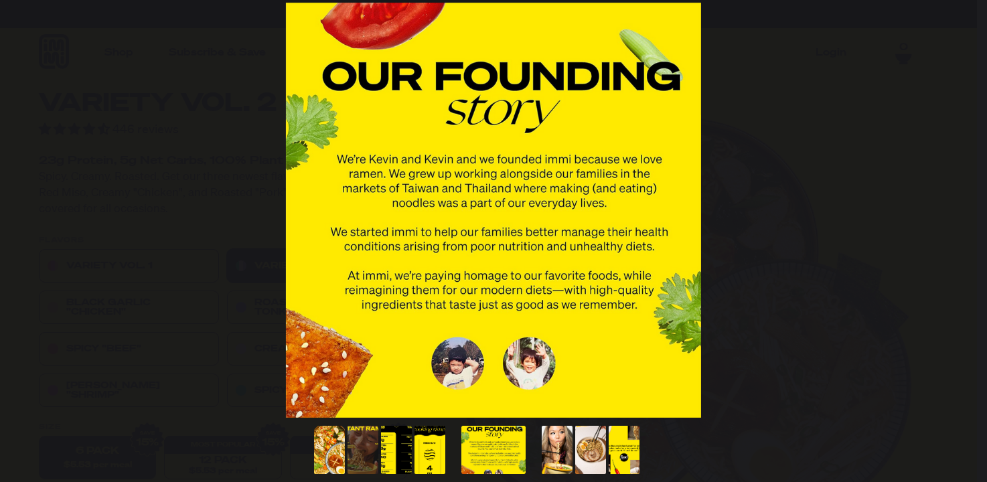
click at [958, 209] on button "You can close this modal content with the ESC key" at bounding box center [958, 209] width 33 height 33
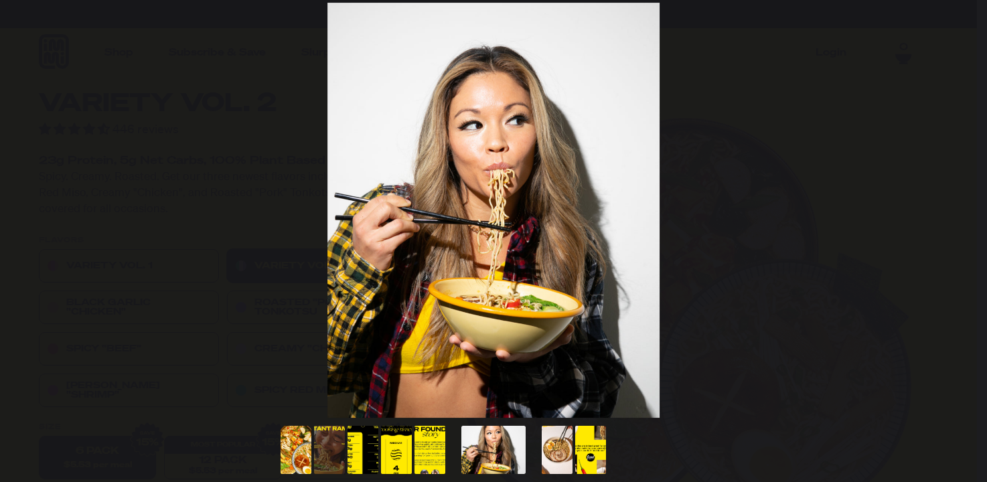
click at [958, 209] on button "You can close this modal content with the ESC key" at bounding box center [958, 209] width 33 height 33
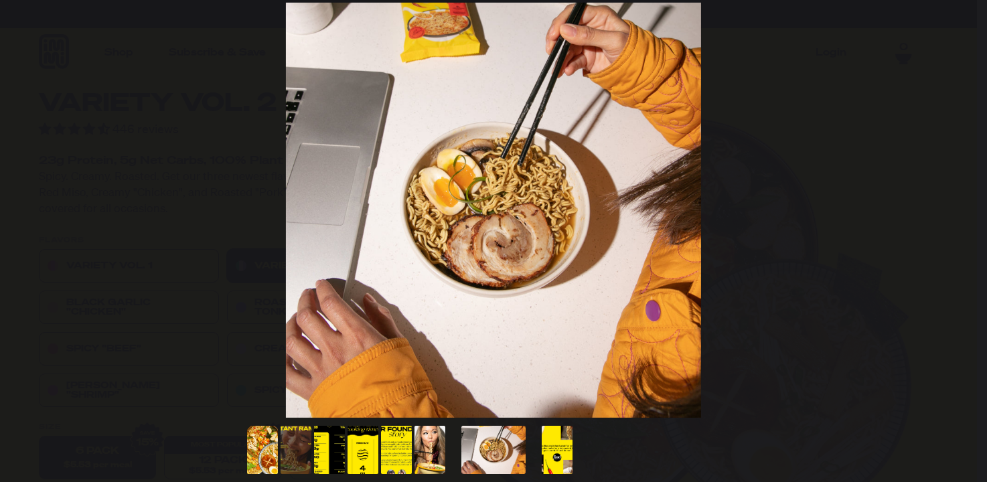
click at [958, 209] on button "You can close this modal content with the ESC key" at bounding box center [958, 209] width 33 height 33
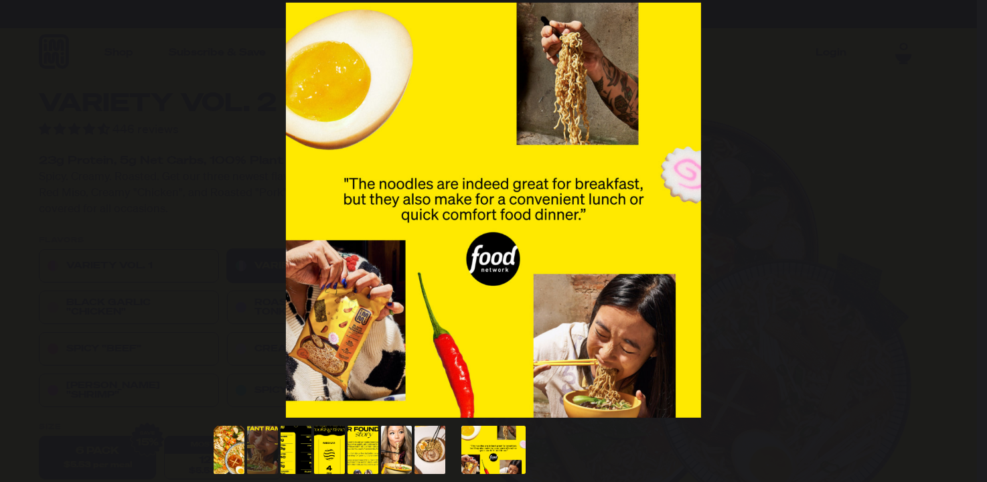
click at [958, 209] on button "You can close this modal content with the ESC key" at bounding box center [958, 209] width 33 height 33
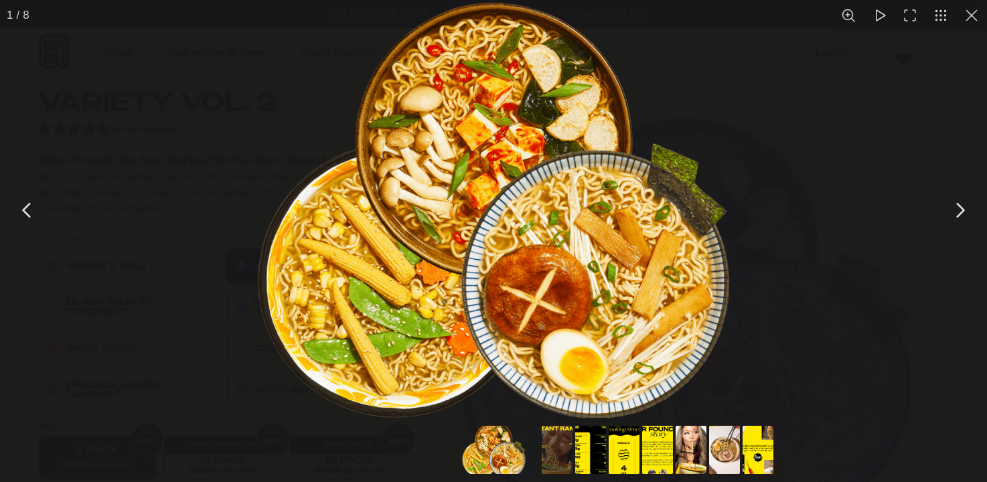
click at [961, 207] on button "You can close this modal content with the ESC key" at bounding box center [958, 209] width 33 height 33
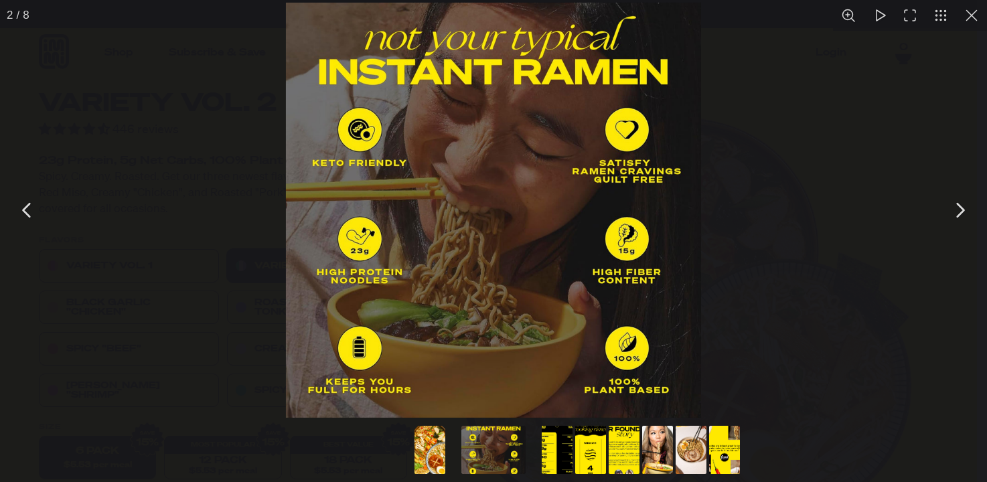
click at [961, 207] on button "You can close this modal content with the ESC key" at bounding box center [958, 209] width 33 height 33
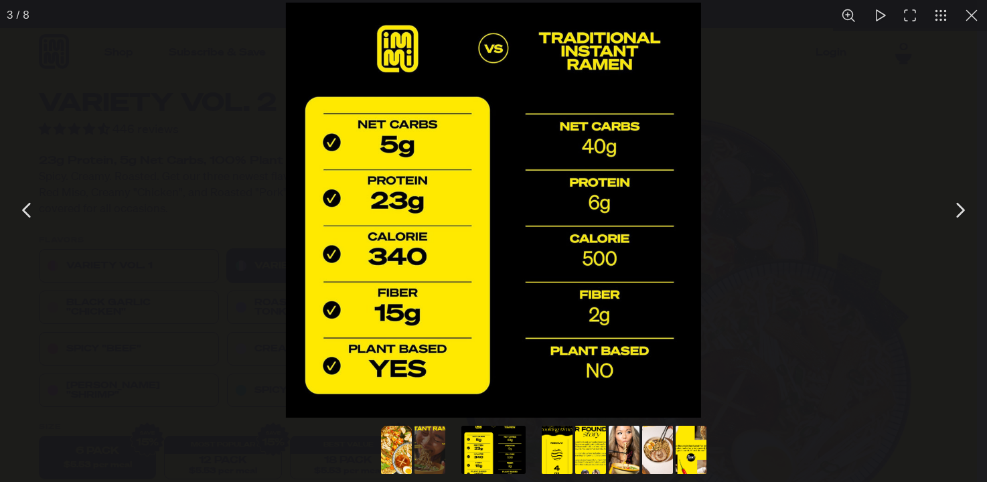
click at [960, 208] on button "You can close this modal content with the ESC key" at bounding box center [958, 209] width 33 height 33
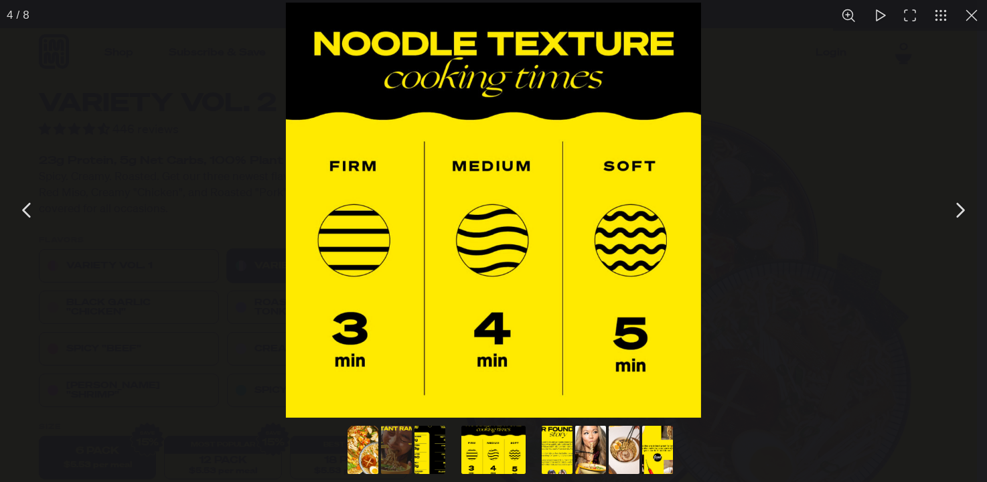
click at [960, 208] on button "You can close this modal content with the ESC key" at bounding box center [958, 209] width 33 height 33
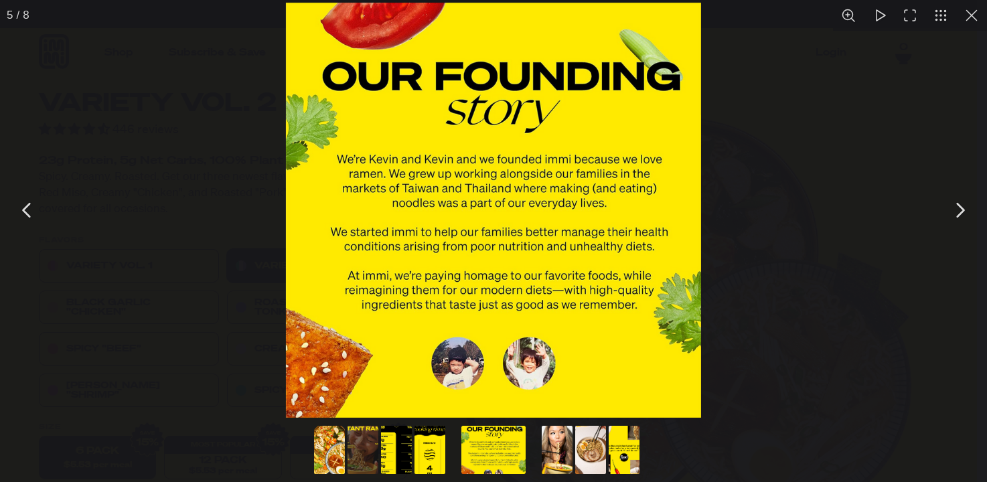
click at [974, 19] on button "You can close this modal content with the ESC key" at bounding box center [971, 15] width 31 height 31
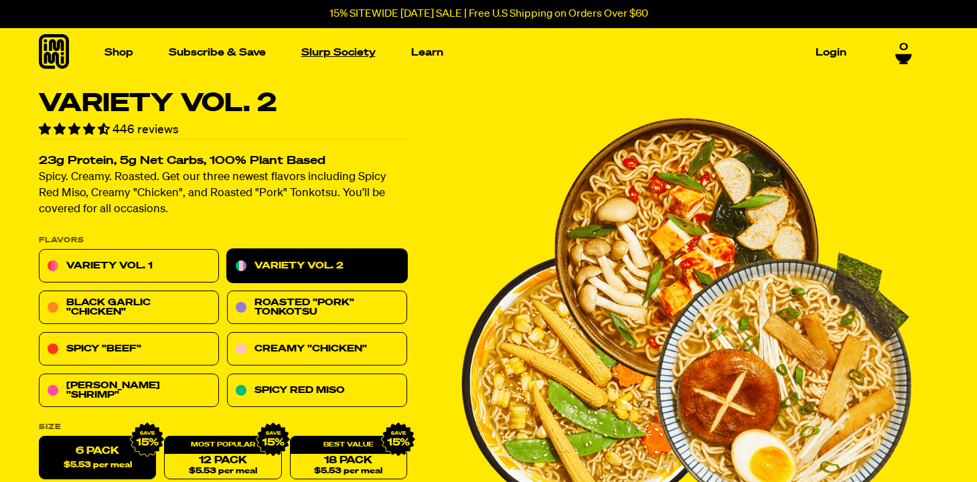
click at [328, 48] on link "Slurp Society" at bounding box center [338, 52] width 85 height 21
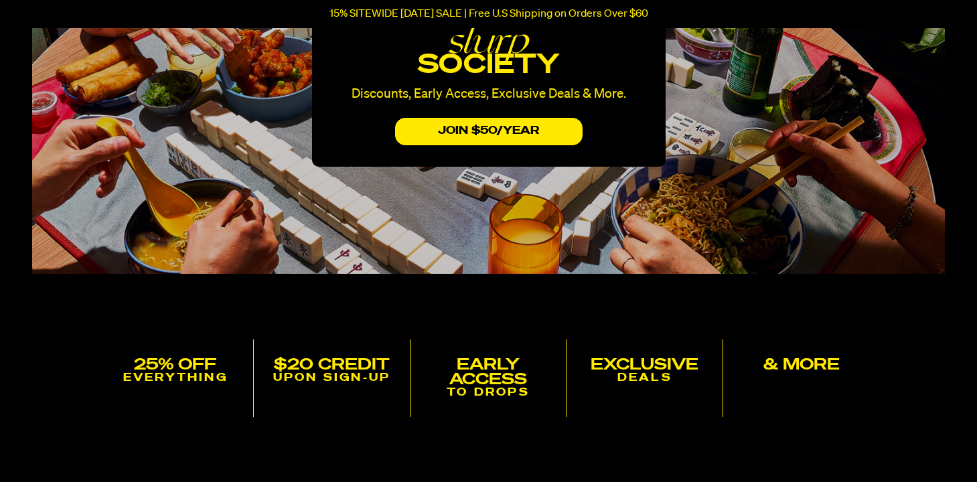
scroll to position [248, 0]
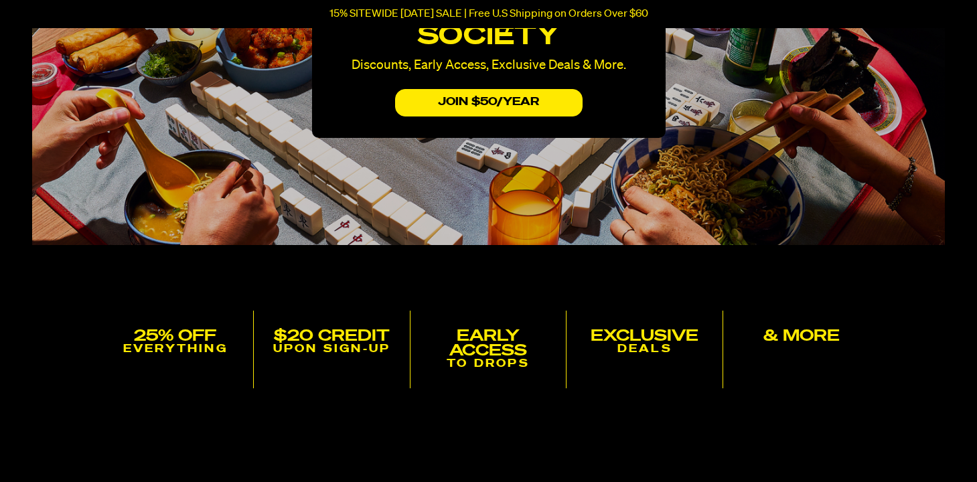
click at [499, 352] on h5 "Early Access" at bounding box center [488, 343] width 145 height 29
click at [203, 338] on h5 "25% off" at bounding box center [175, 336] width 145 height 15
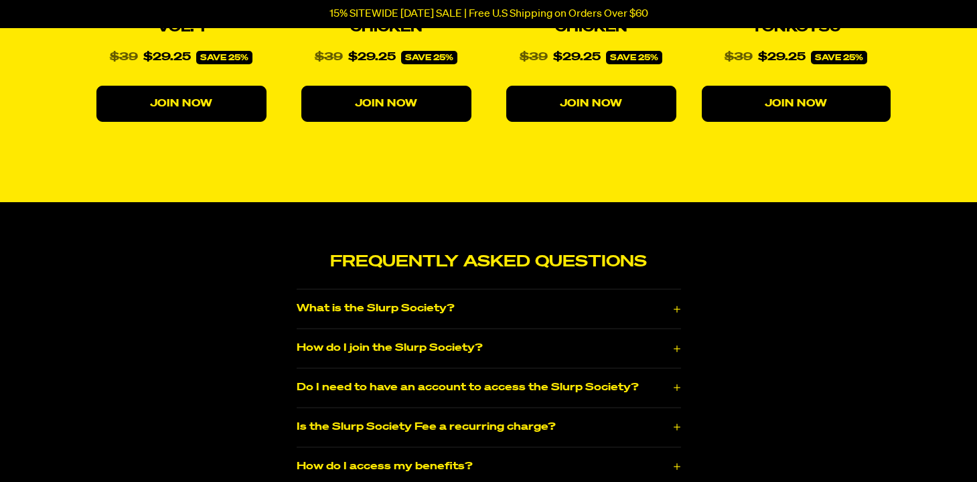
scroll to position [1768, 0]
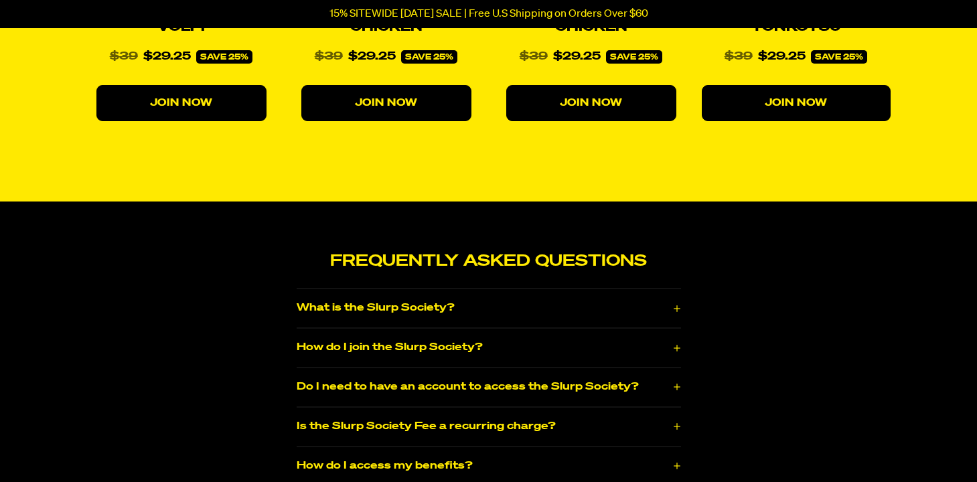
click at [450, 376] on button "Do I need to have an account to access the Slurp Society?" at bounding box center [489, 387] width 384 height 22
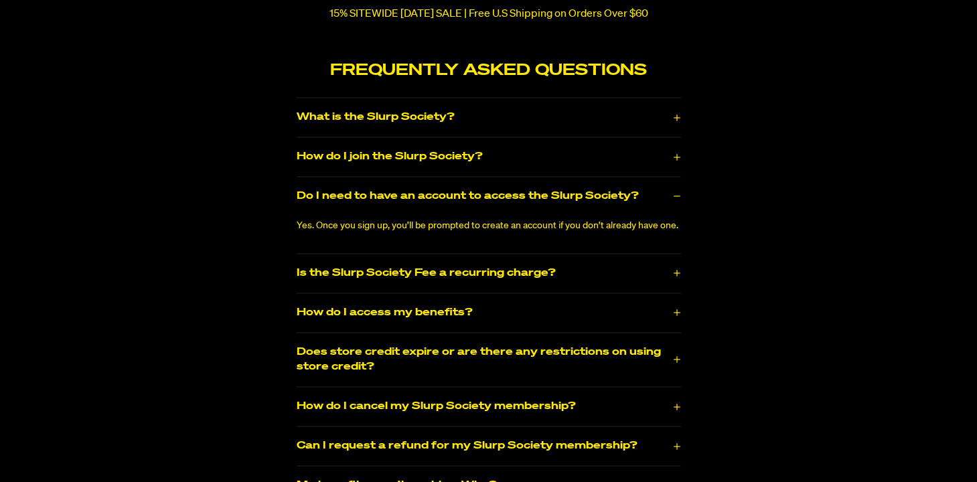
scroll to position [1965, 0]
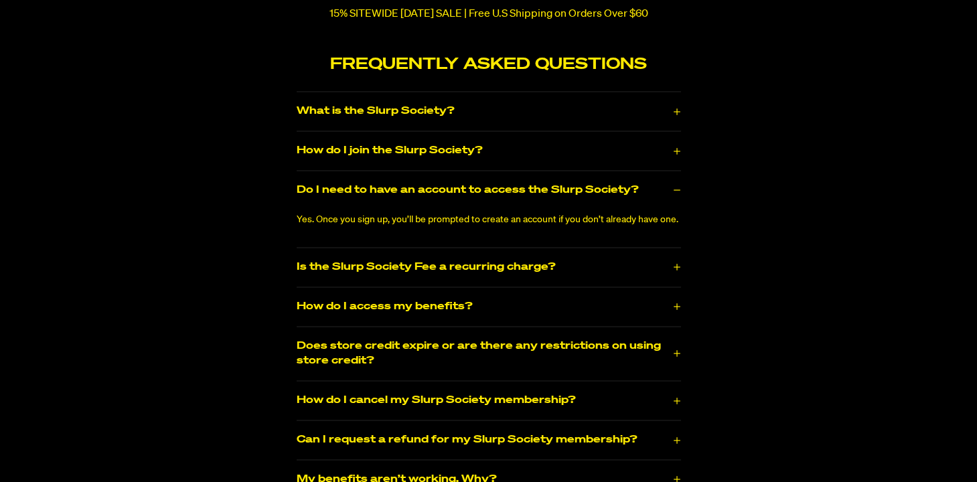
click at [408, 296] on button "How do I access my benefits?" at bounding box center [489, 307] width 384 height 22
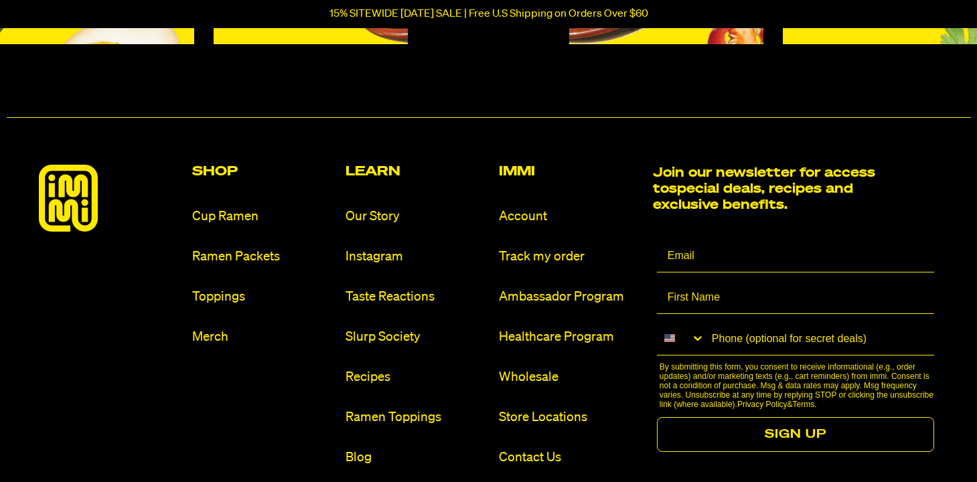
scroll to position [2867, 0]
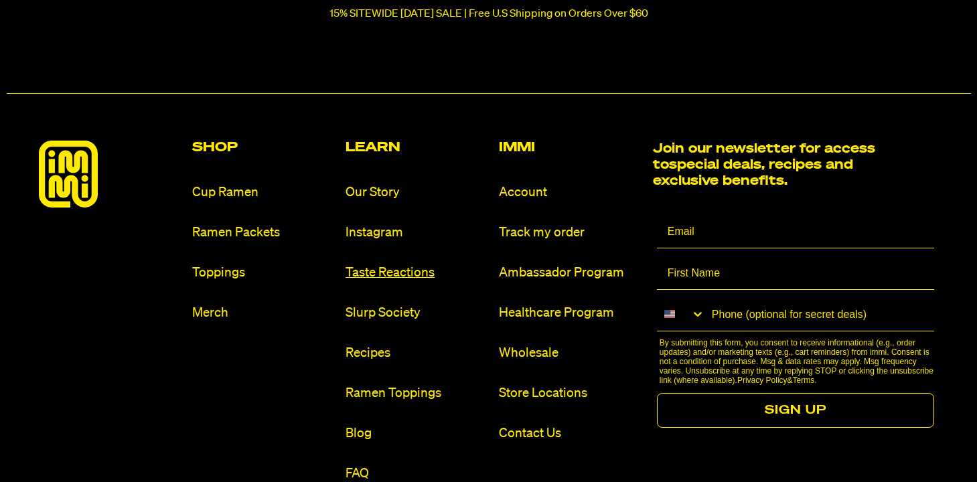
click at [413, 264] on link "Taste Reactions" at bounding box center [416, 273] width 143 height 18
